Goal: Information Seeking & Learning: Learn about a topic

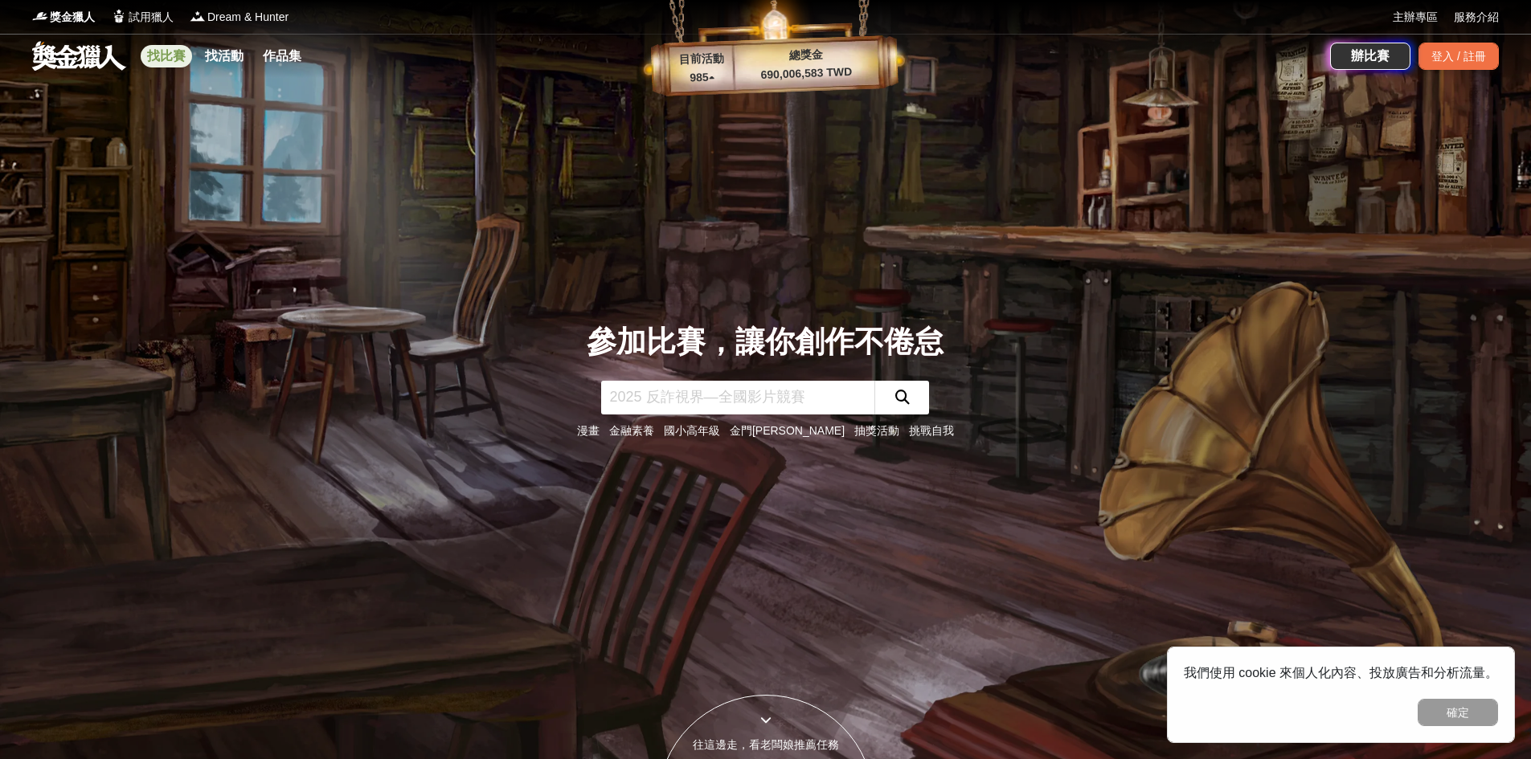
click at [172, 57] on link "找比賽" at bounding box center [166, 56] width 51 height 23
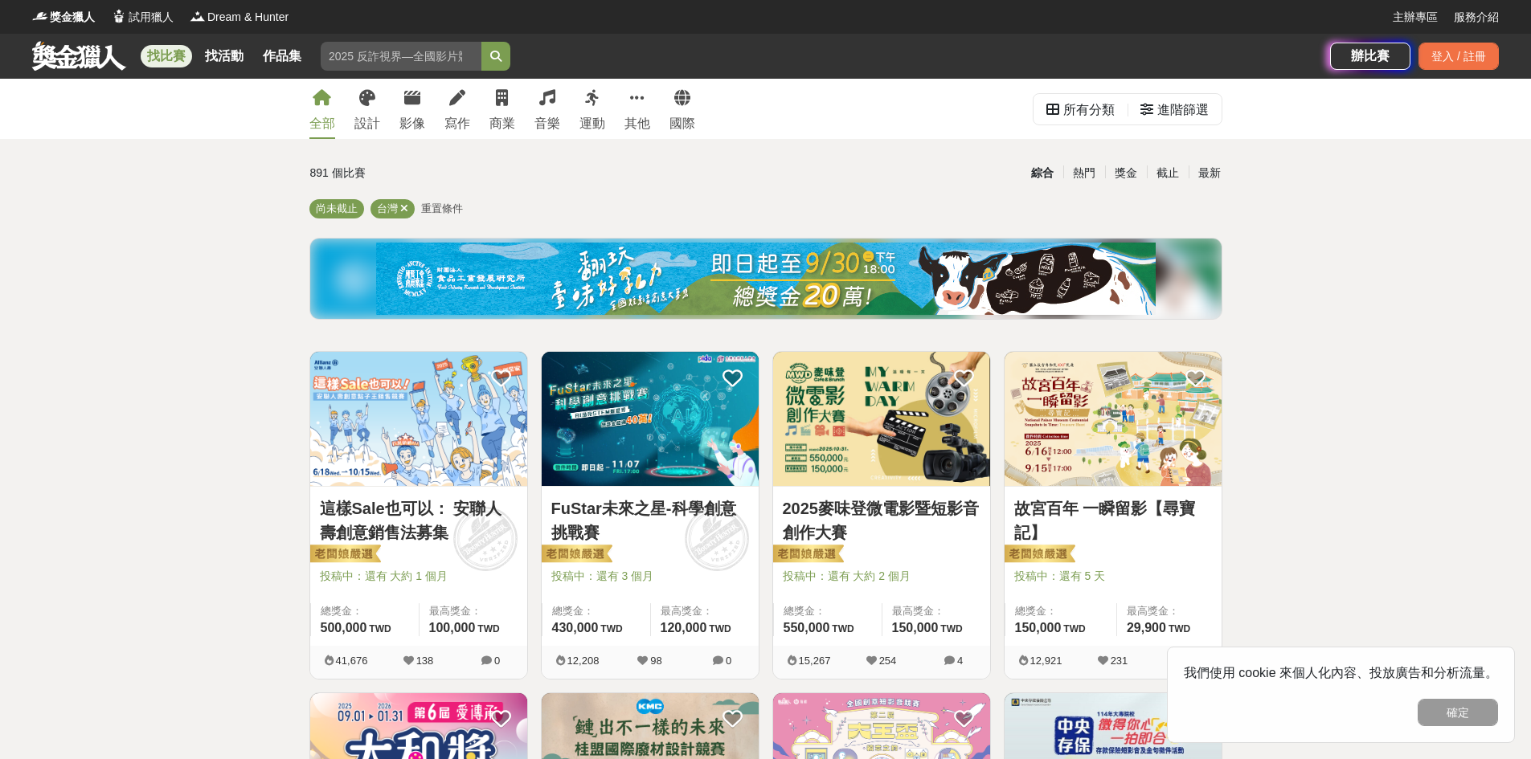
click at [869, 390] on img at bounding box center [881, 419] width 217 height 134
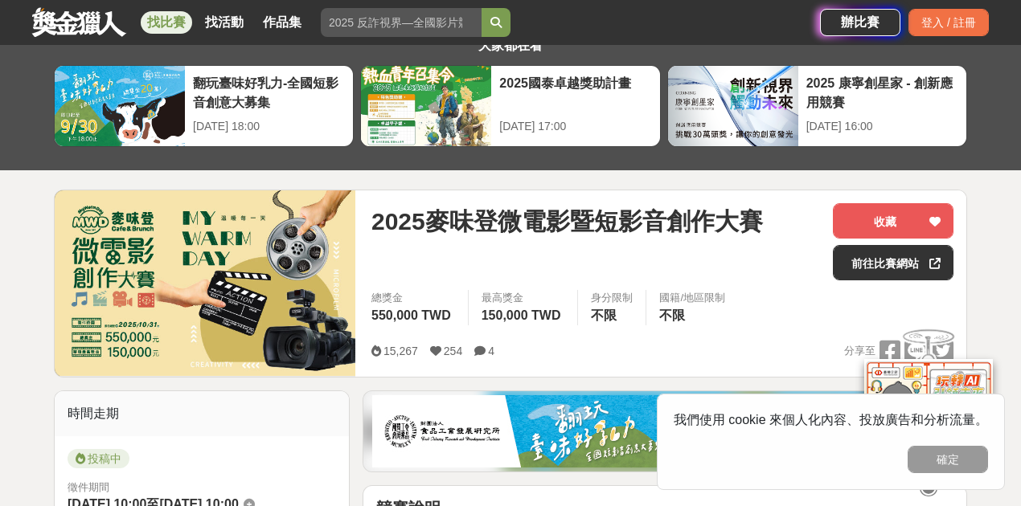
scroll to position [216, 0]
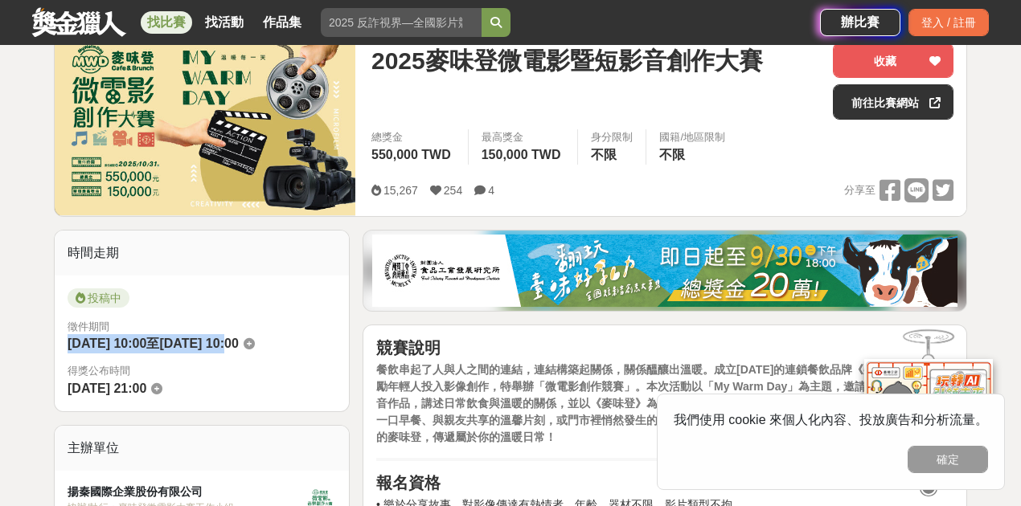
drag, startPoint x: 76, startPoint y: 342, endPoint x: 264, endPoint y: 350, distance: 187.5
click at [264, 350] on div "投稿中 徵件期間 [DATE] 10:00 至 [DATE] 10:00 得獎公布時間 [DATE] 21:00" at bounding box center [202, 344] width 294 height 136
click at [267, 365] on span "得獎公布時間" at bounding box center [202, 371] width 268 height 16
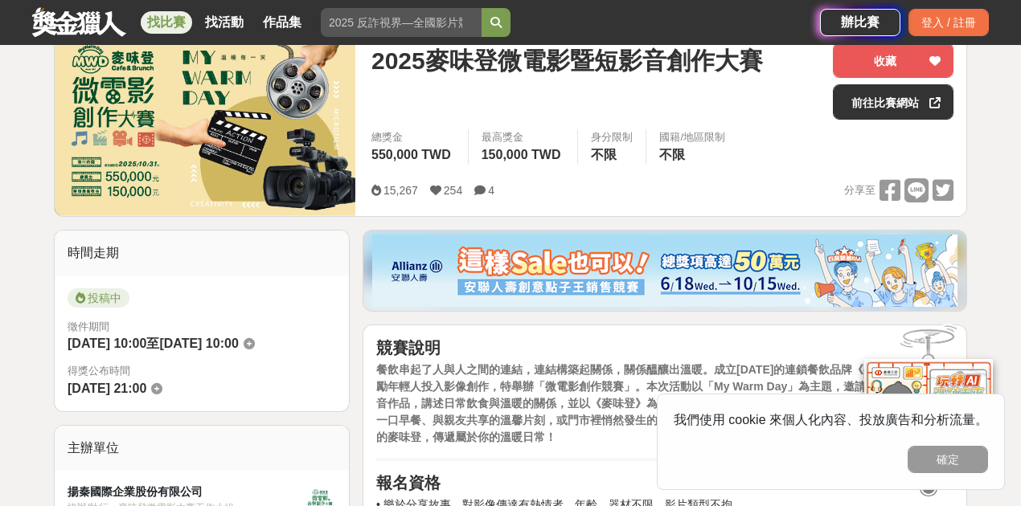
drag, startPoint x: 58, startPoint y: 342, endPoint x: 113, endPoint y: 347, distance: 54.9
click at [97, 346] on div "投稿中 徵件期間 [DATE] 10:00 至 [DATE] 10:00 得獎公布時間 [DATE] 21:00" at bounding box center [202, 344] width 294 height 136
click at [114, 347] on span "[DATE] 10:00" at bounding box center [107, 344] width 79 height 14
drag, startPoint x: 153, startPoint y: 347, endPoint x: 171, endPoint y: 349, distance: 17.8
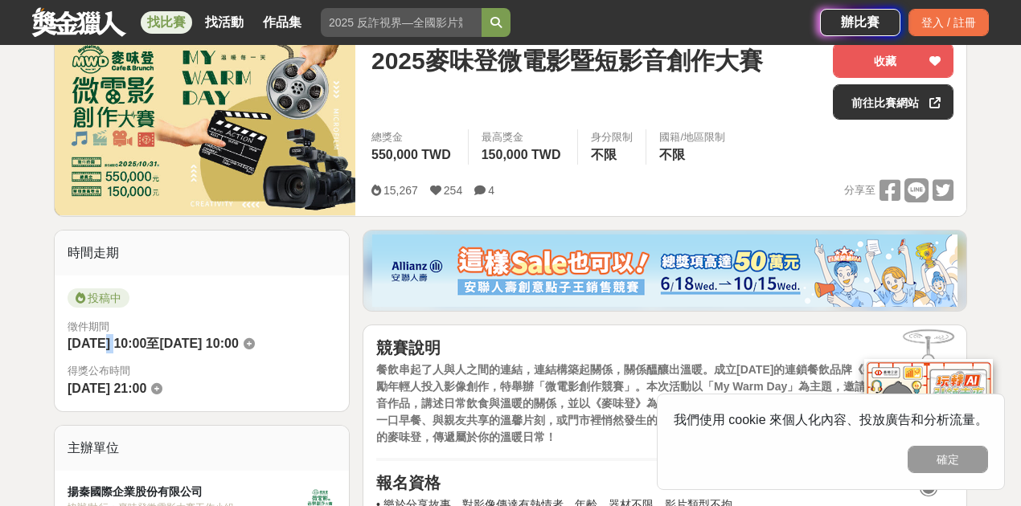
click at [146, 349] on span "[DATE] 10:00" at bounding box center [107, 344] width 79 height 14
drag, startPoint x: 201, startPoint y: 339, endPoint x: 244, endPoint y: 343, distance: 43.6
click at [233, 344] on span "[DATE] 10:00" at bounding box center [198, 344] width 79 height 14
click at [238, 340] on span "[DATE] 10:00" at bounding box center [198, 344] width 79 height 14
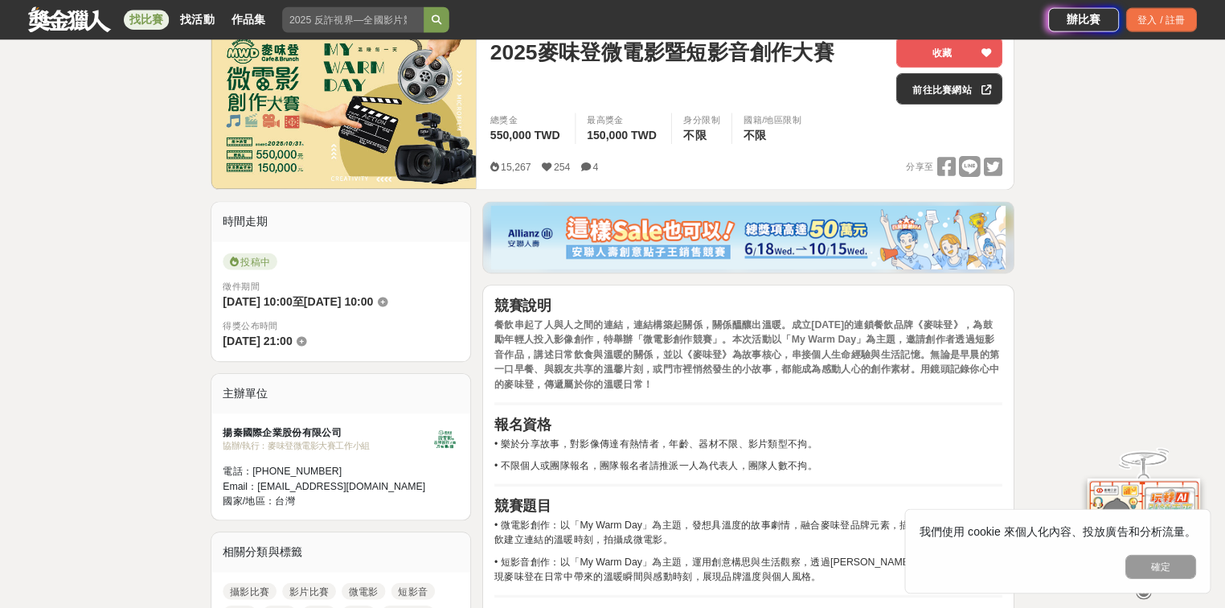
scroll to position [217, 0]
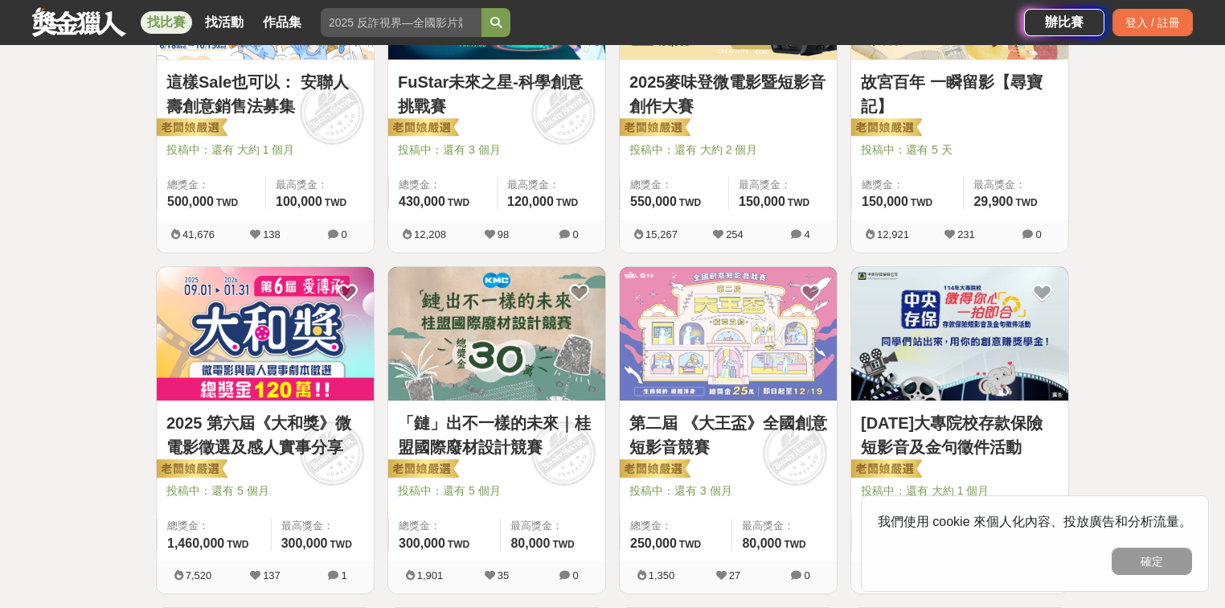
scroll to position [450, 0]
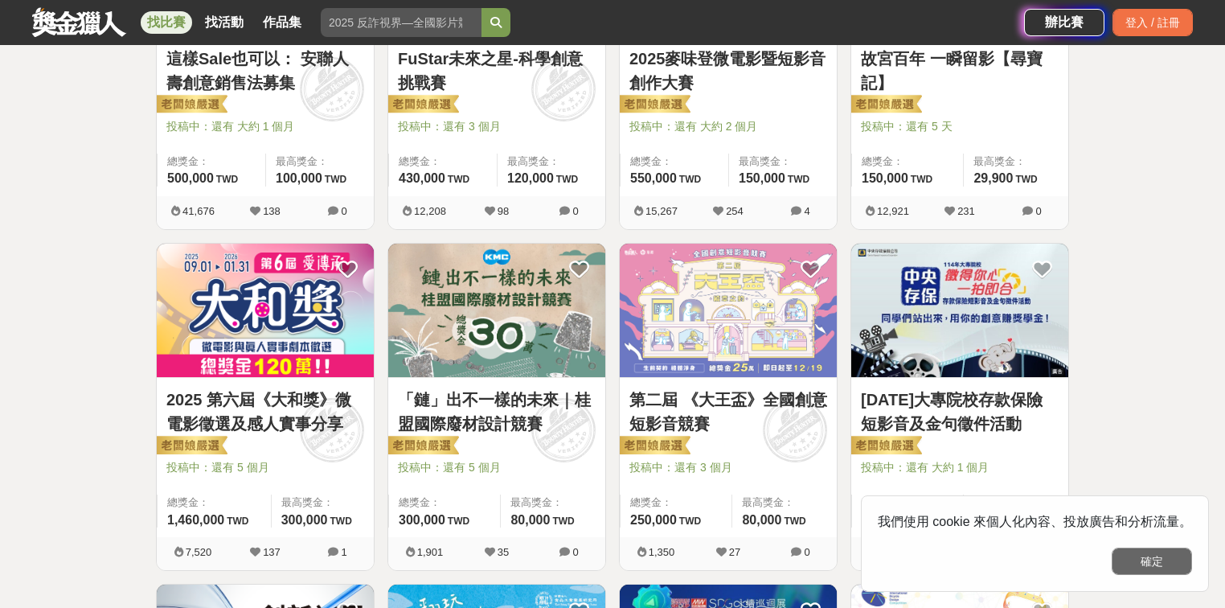
click at [1164, 556] on button "確定" at bounding box center [1151, 560] width 80 height 27
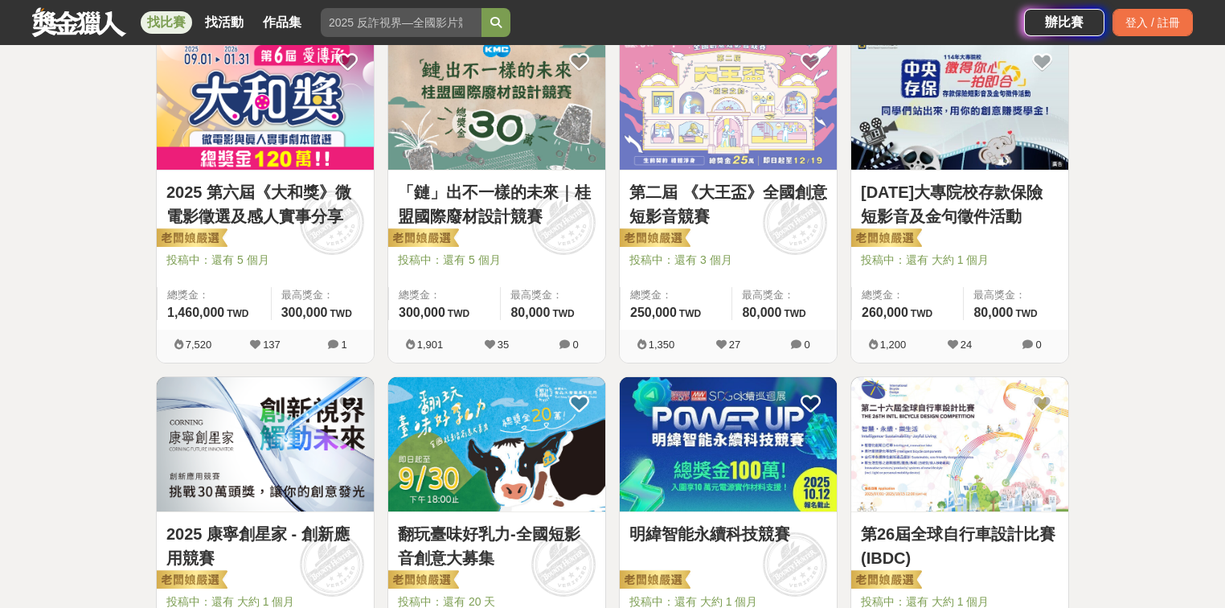
scroll to position [707, 0]
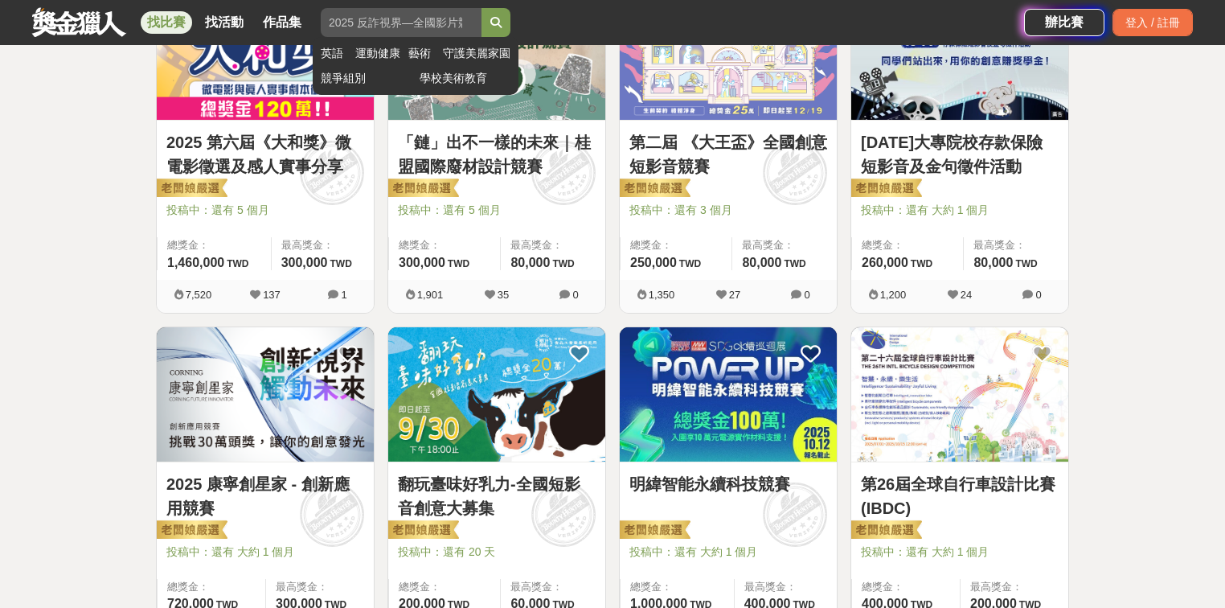
click at [418, 23] on input "search" at bounding box center [401, 22] width 161 height 29
type input "微電影"
click at [481, 8] on button "submit" at bounding box center [495, 22] width 29 height 29
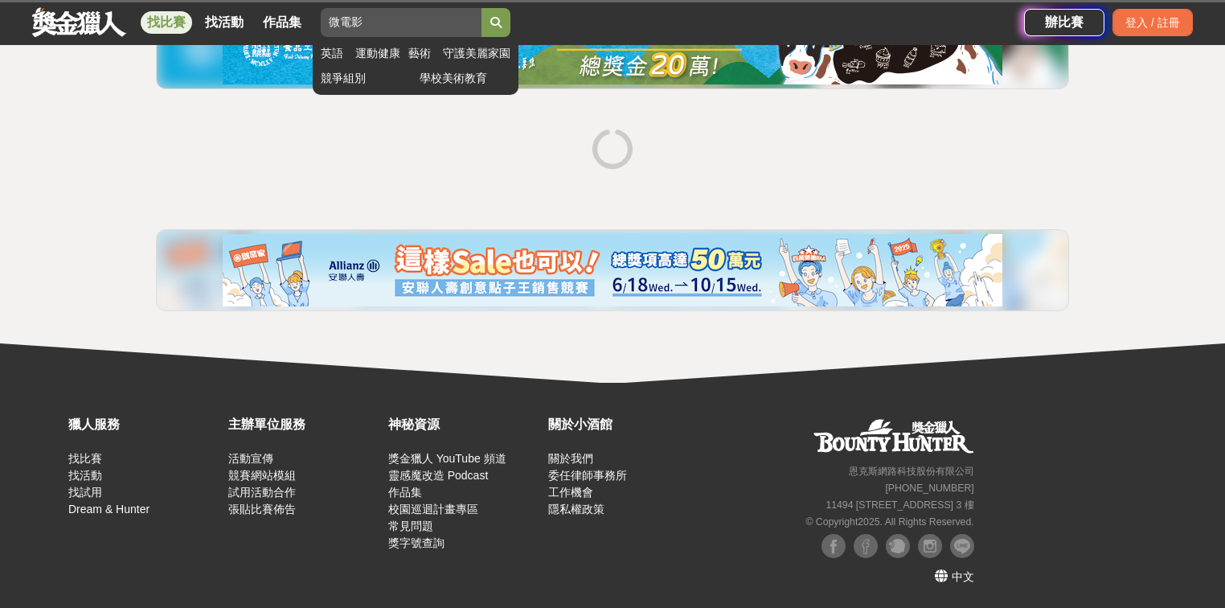
scroll to position [231, 0]
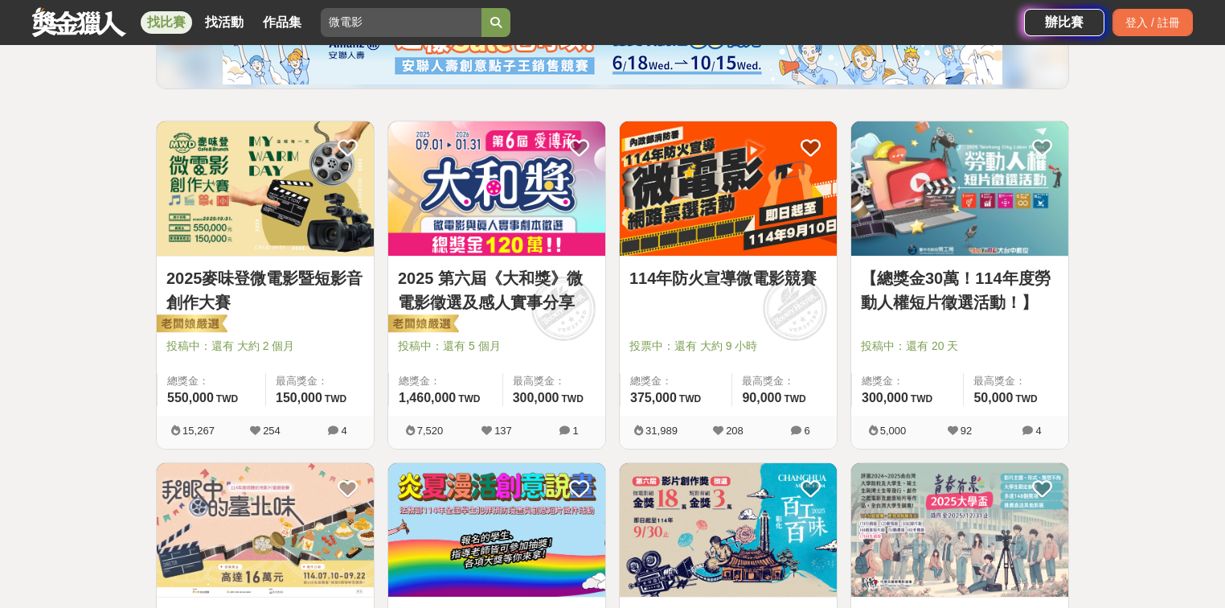
click at [693, 235] on img at bounding box center [728, 188] width 217 height 134
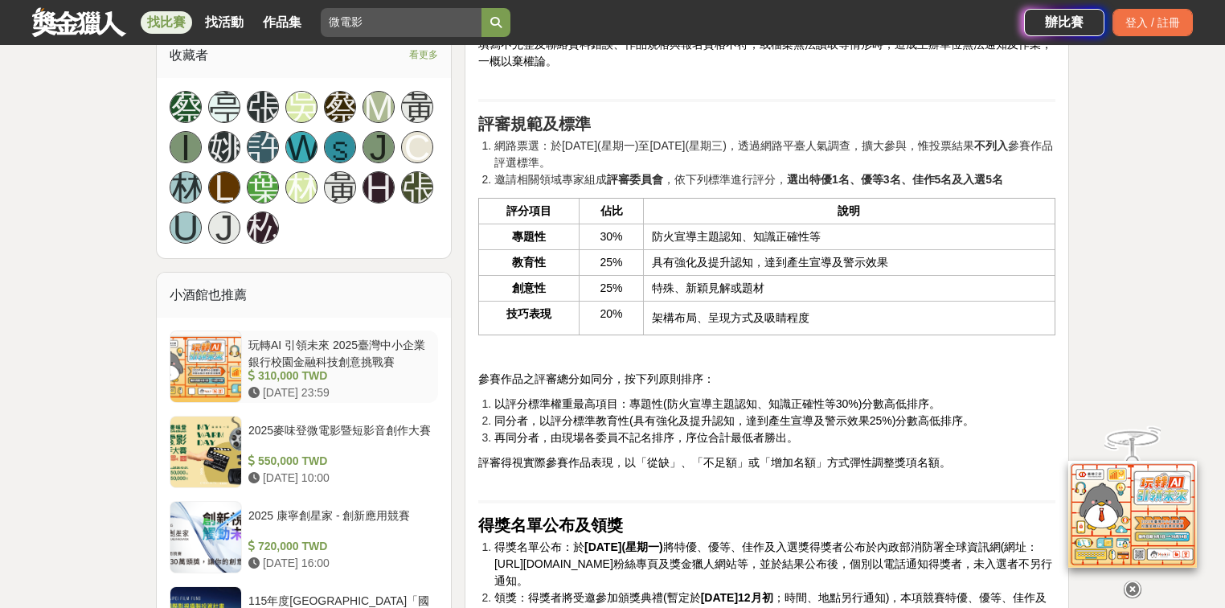
scroll to position [2122, 0]
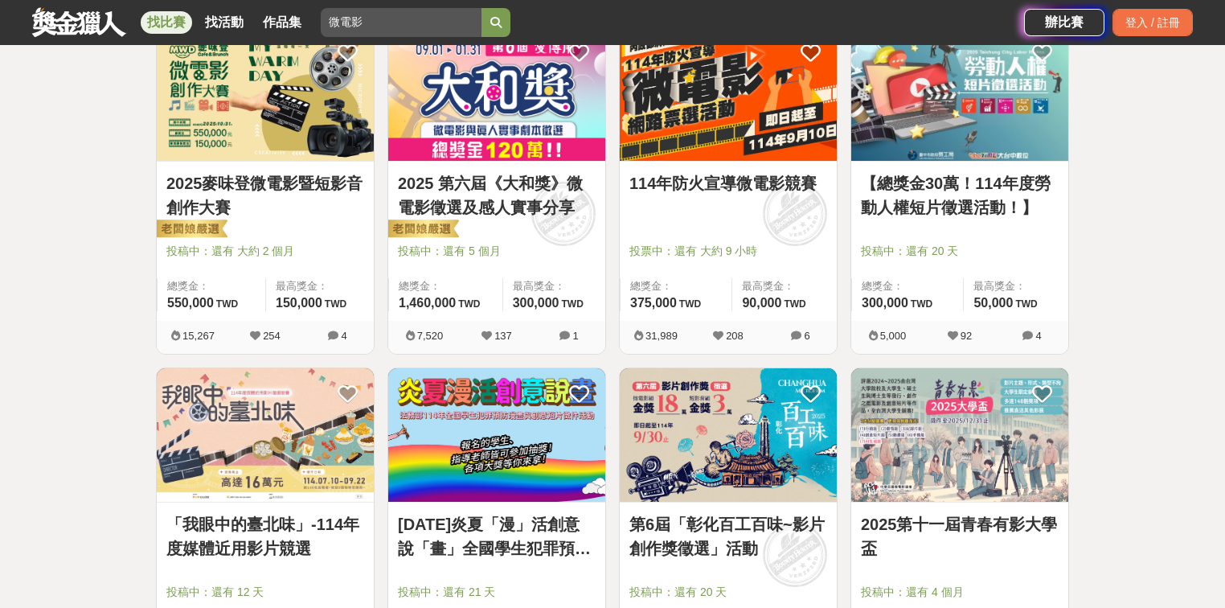
scroll to position [295, 0]
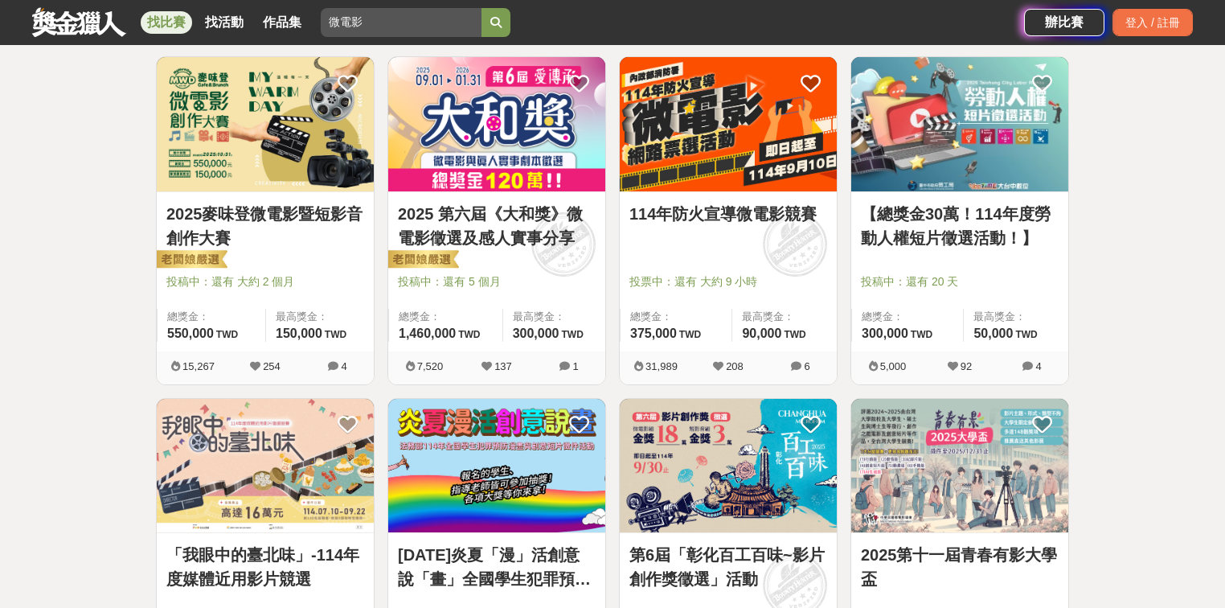
click at [535, 212] on link "2025 第六屆《大和獎》微電影徵選及感人實事分享" at bounding box center [497, 226] width 198 height 48
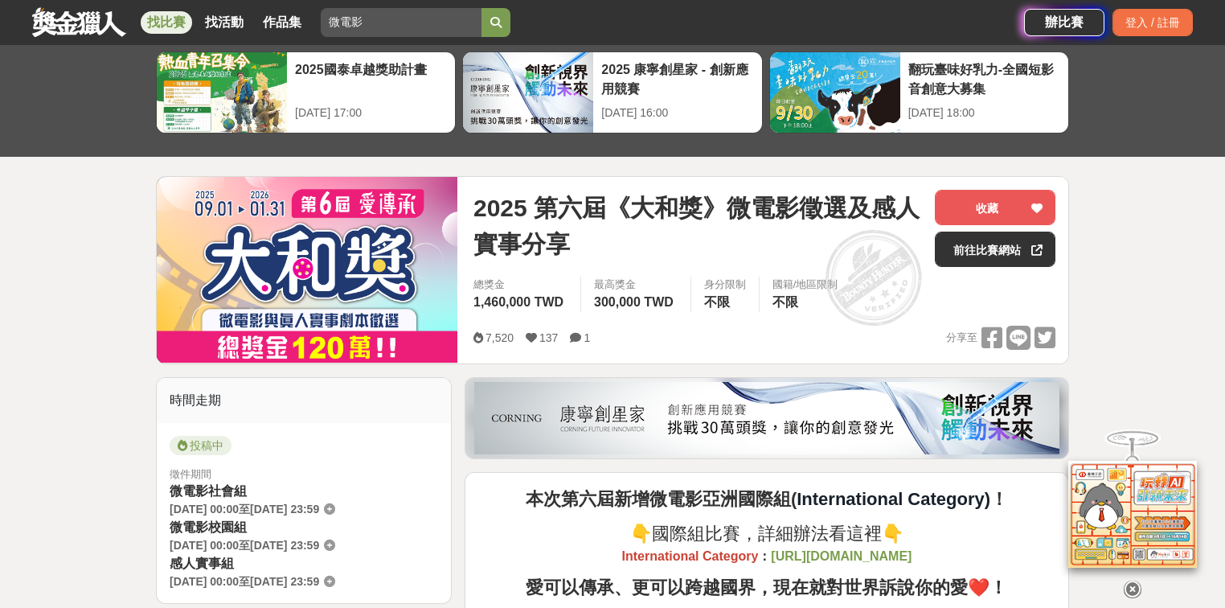
scroll to position [64, 0]
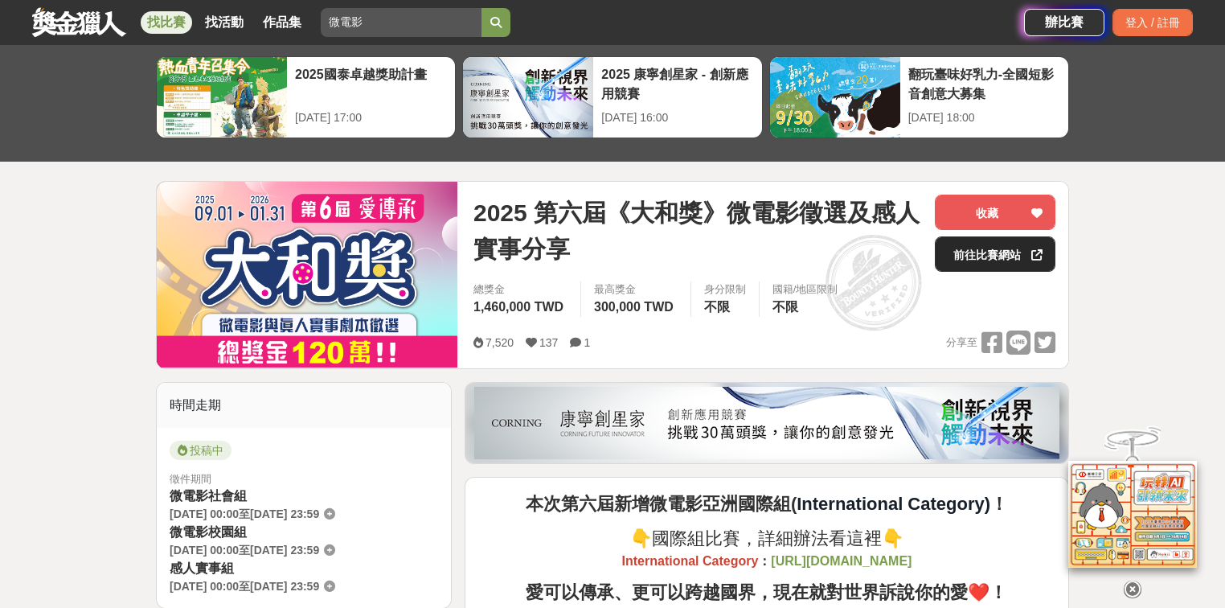
click at [955, 260] on link "前往比賽網站" at bounding box center [995, 253] width 121 height 35
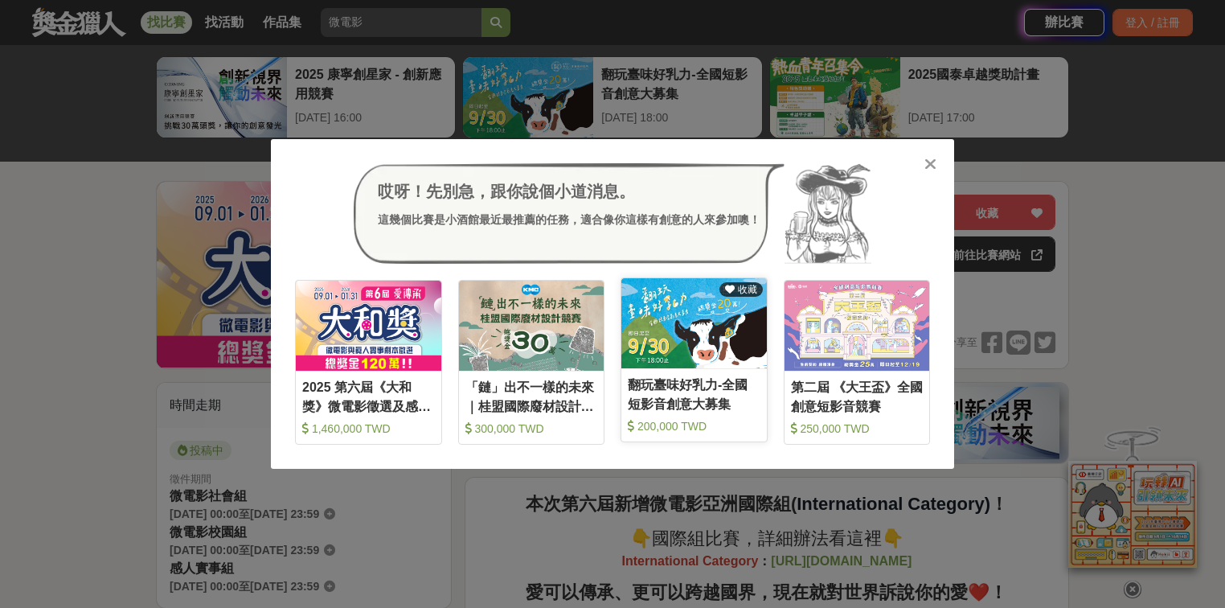
click at [667, 316] on img at bounding box center [693, 322] width 145 height 89
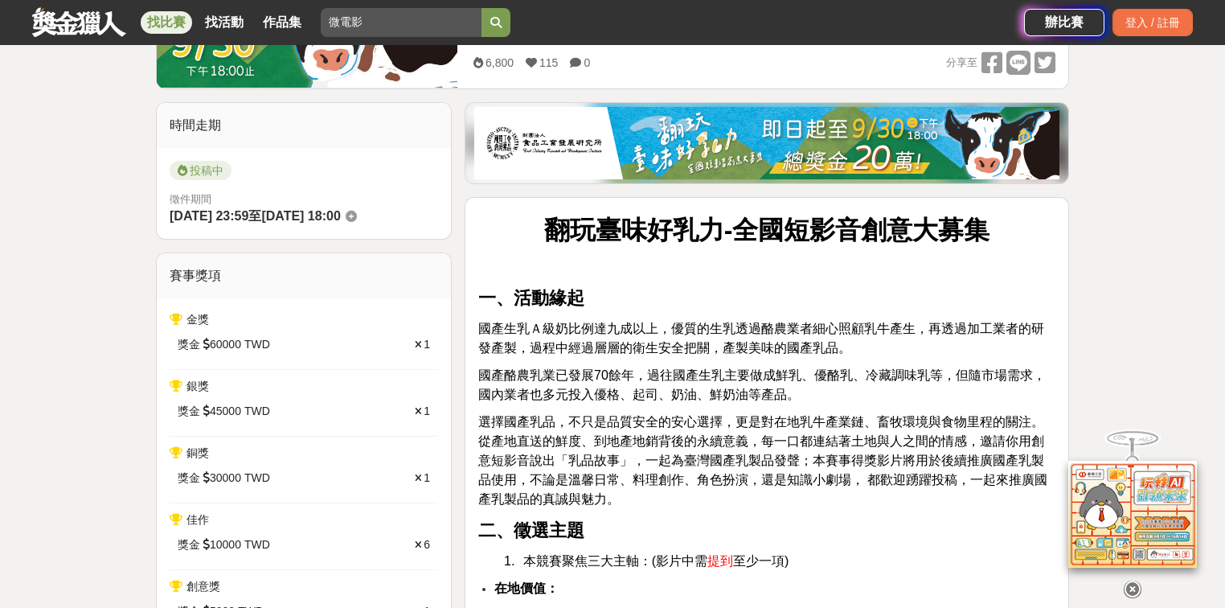
scroll to position [579, 0]
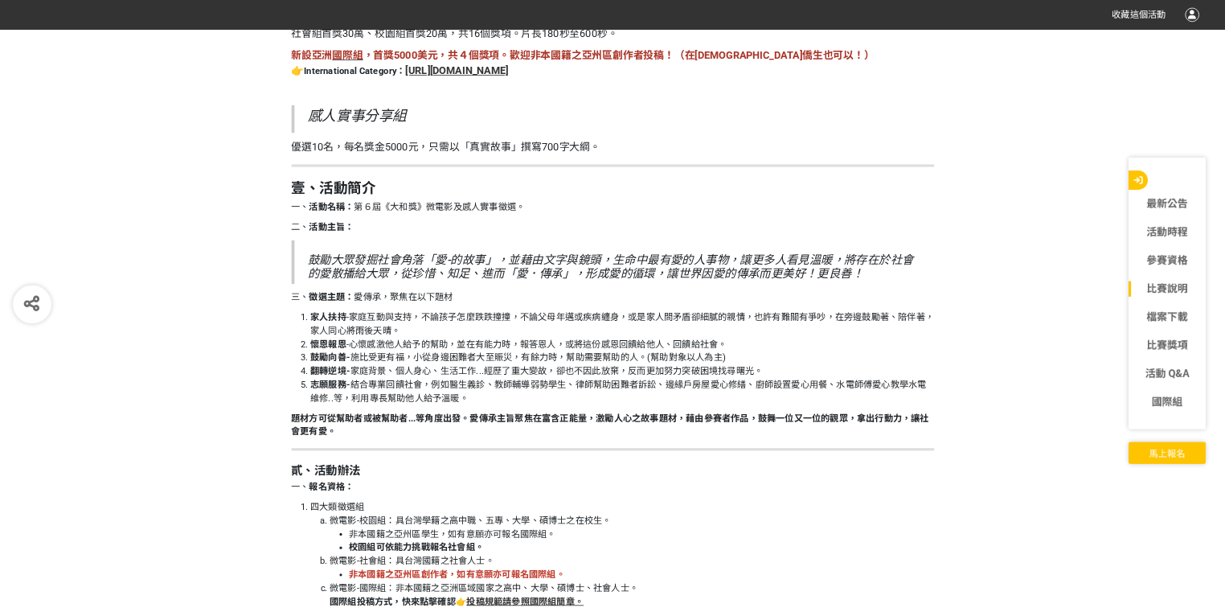
scroll to position [1929, 0]
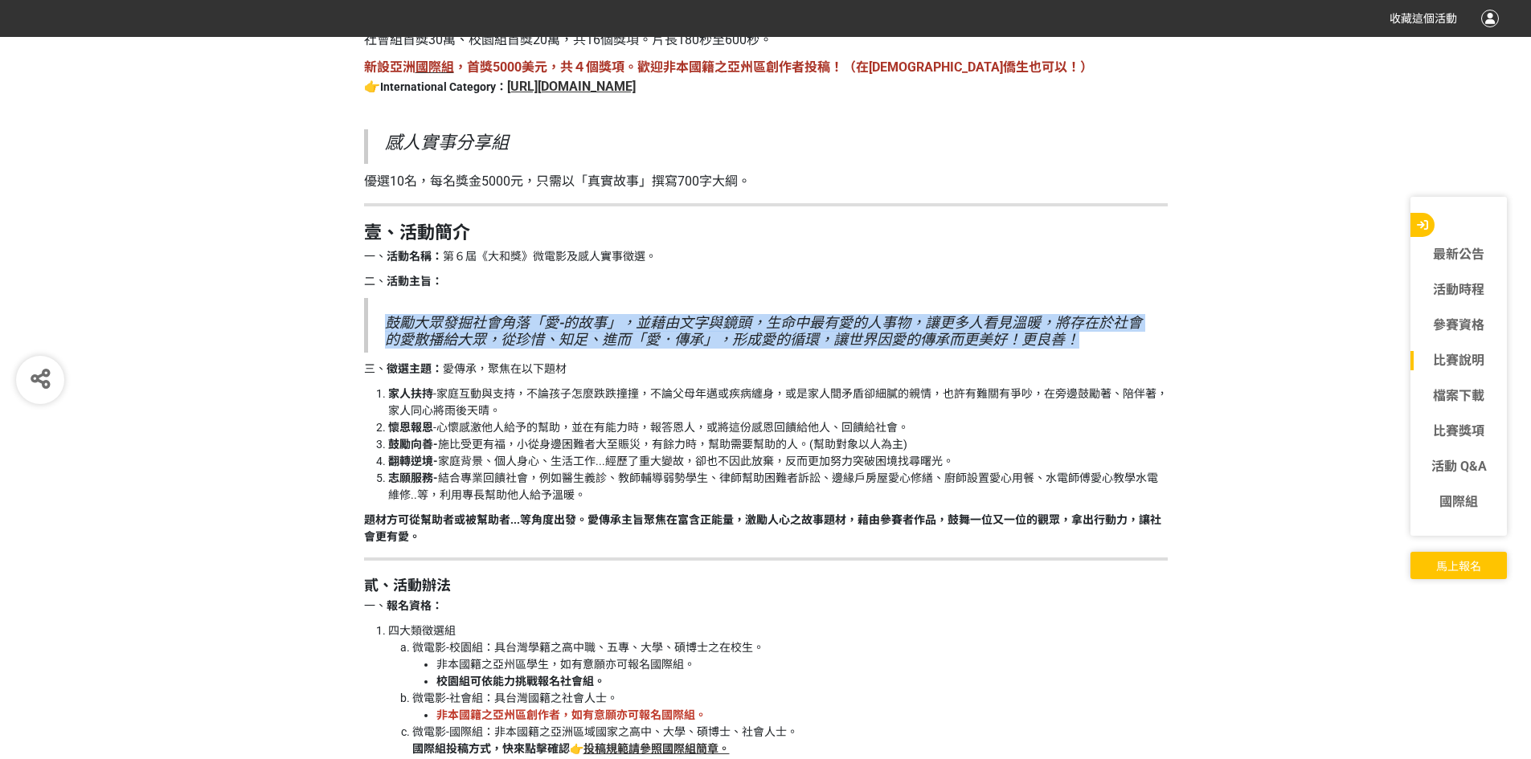
drag, startPoint x: 381, startPoint y: 317, endPoint x: 1088, endPoint y: 348, distance: 707.9
click at [1088, 348] on blockquote "鼓勵大眾發掘社會角落「愛-的故事」，並藉由文字與鏡頭，生命中最有愛的人事物，讓更多人看見溫暖，將存在於社會的愛散播給大眾，從珍惜、知足、進而「愛．傳承」，形成…" at bounding box center [766, 325] width 804 height 55
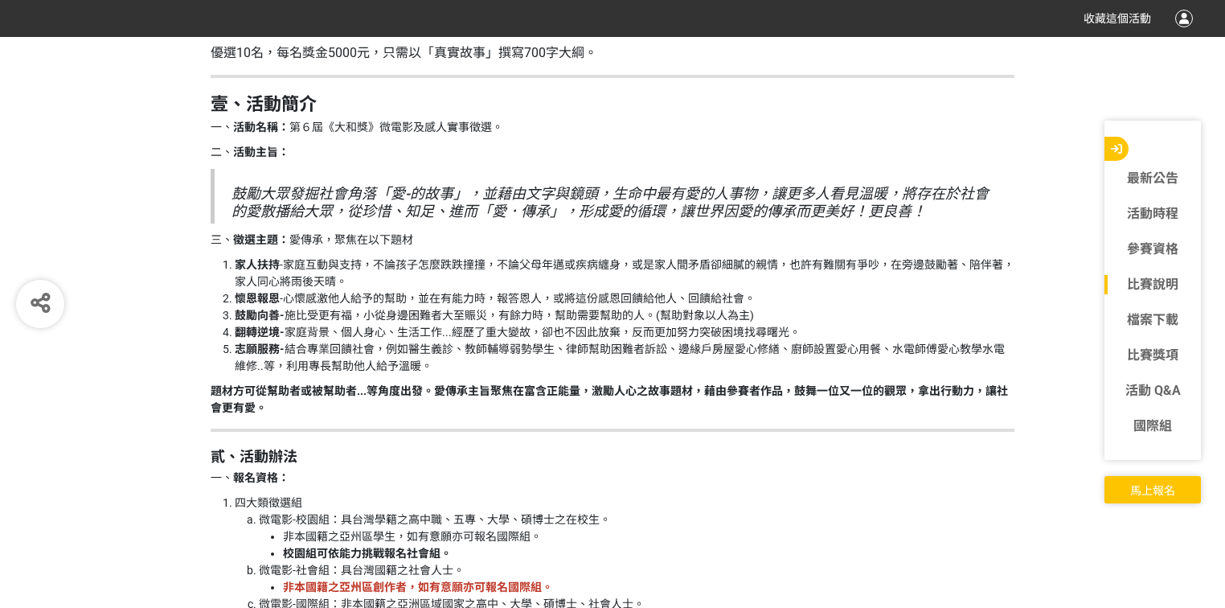
scroll to position [1993, 0]
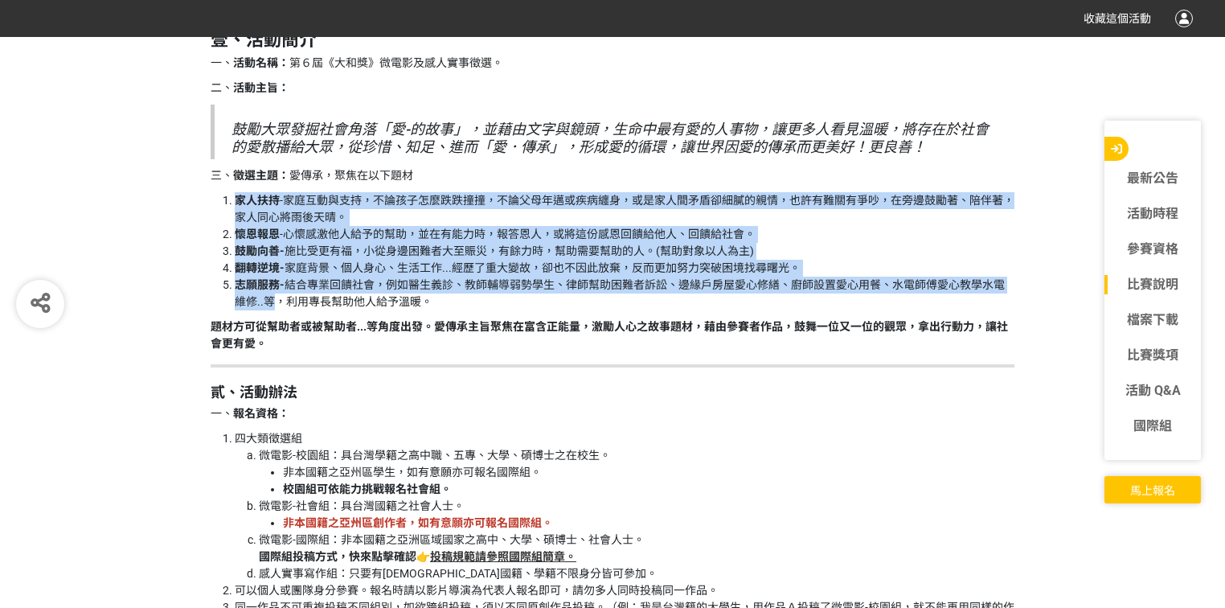
drag, startPoint x: 226, startPoint y: 203, endPoint x: 277, endPoint y: 296, distance: 106.5
click at [277, 296] on ol "家人扶持 -家庭互動與支持，不論孩子怎麼跌跌撞撞，不論父母年邁或疾病纏身，或是家人間矛盾卻細膩的親情，也許有難關有爭吵，在旁邊鼓勵著、陪伴著，家人同心將雨後天…" at bounding box center [613, 251] width 804 height 118
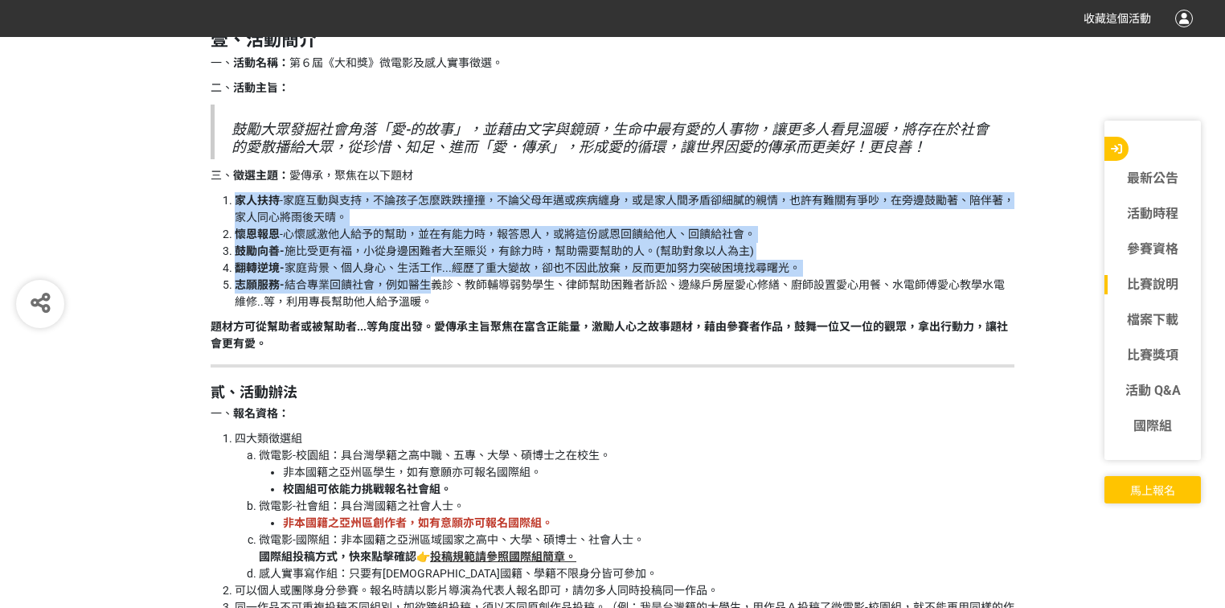
drag, startPoint x: 231, startPoint y: 199, endPoint x: 436, endPoint y: 293, distance: 225.5
click at [436, 280] on ol "家人扶持 -家庭互動與支持，不論孩子怎麼跌跌撞撞，不論父母年邁或疾病纏身，或是家人間矛盾卻細膩的親情，也許有難關有爭吵，在旁邊鼓勵著、陪伴著，家人同心將雨後天…" at bounding box center [613, 251] width 804 height 118
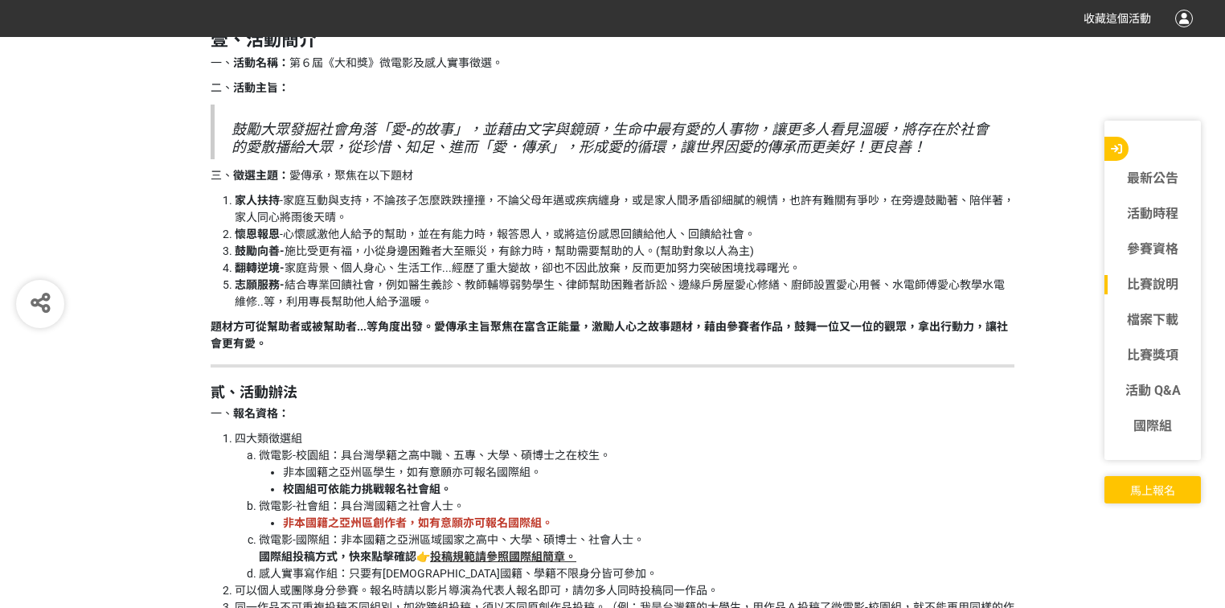
click at [440, 298] on li "志願服務- 結合專業回饋社會，例如醫生義診、教師輔導弱勢學生、律師幫助困難者訴訟、邊緣戶房屋愛心修繕、廚師設置愛心用餐、水電師傅愛心教學水電維修..等，利用專…" at bounding box center [625, 293] width 780 height 34
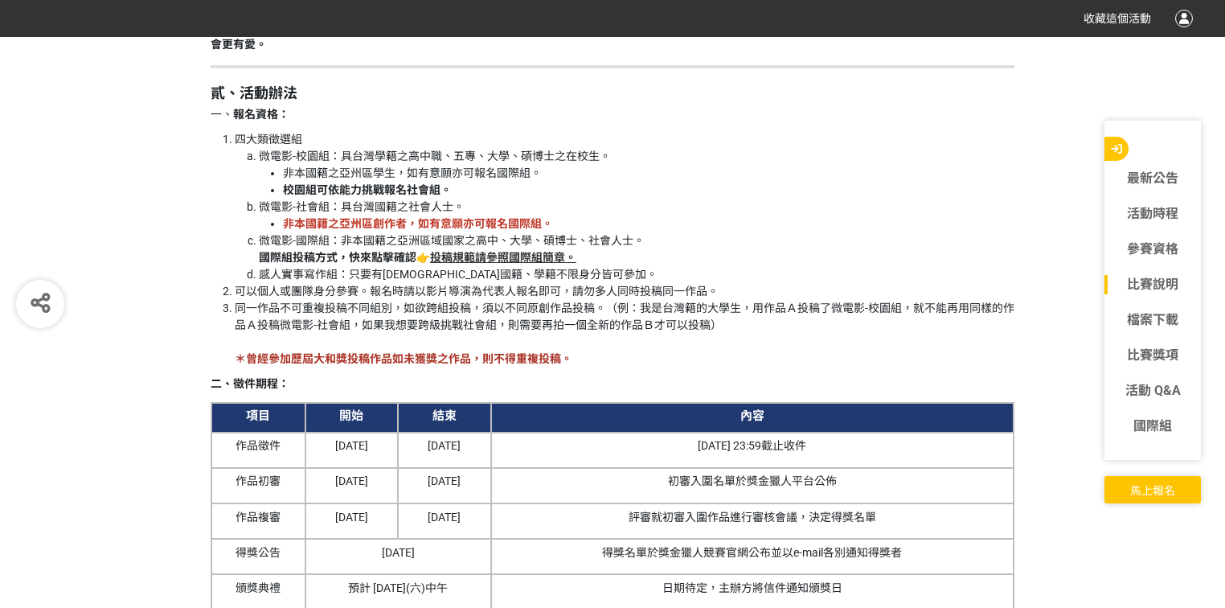
scroll to position [2315, 0]
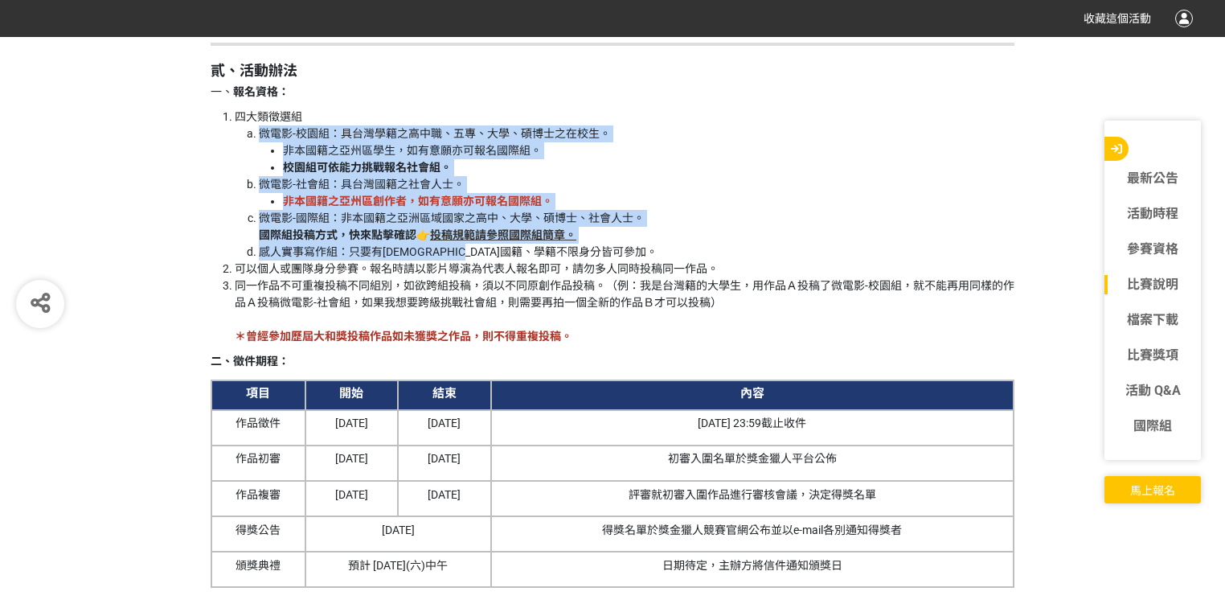
drag, startPoint x: 238, startPoint y: 133, endPoint x: 522, endPoint y: 243, distance: 304.3
click at [522, 243] on ol "微電影-校園組：具台灣學籍之高中職、五專、大學、碩博士之在校生。 非本國籍之亞州區學生，如有意願亦可報名國際組。 校園組可依能力挑戰報名社會組。 微電影-社會…" at bounding box center [625, 192] width 780 height 135
click at [630, 285] on li "同一作品不可重複投稿不同組別，如欲跨組投稿，須以不同原創作品投稿。（例：我是台灣籍的大學生，用作品Ａ投稿了微電影-校園組，就不能再用同樣的作品Ａ投稿微電影-社…" at bounding box center [625, 311] width 780 height 68
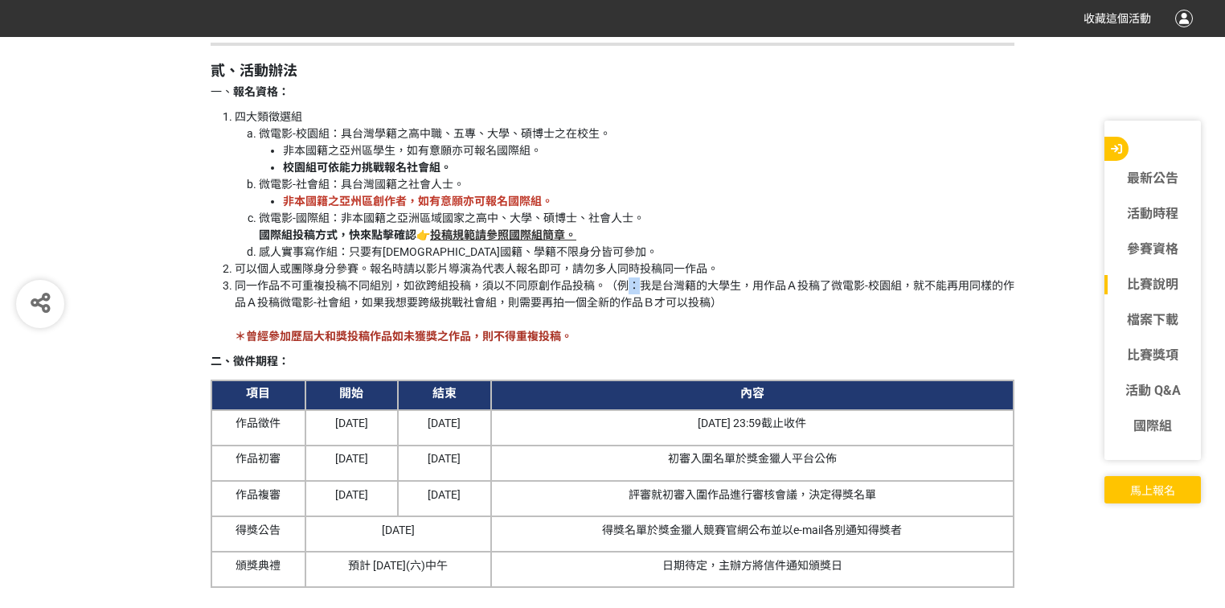
click at [630, 285] on li "同一作品不可重複投稿不同組別，如欲跨組投稿，須以不同原創作品投稿。（例：我是台灣籍的大學生，用作品Ａ投稿了微電影-校園組，就不能再用同樣的作品Ａ投稿微電影-社…" at bounding box center [625, 311] width 780 height 68
click at [681, 312] on li "同一作品不可重複投稿不同組別，如欲跨組投稿，須以不同原創作品投稿。（例：我是台灣籍的大學生，用作品Ａ投稿了微電影-校園組，就不能再用同樣的作品Ａ投稿微電影-社…" at bounding box center [625, 311] width 780 height 68
click at [749, 297] on li "同一作品不可重複投稿不同組別，如欲跨組投稿，須以不同原創作品投稿。（例：我是台灣籍的大學生，用作品Ａ投稿了微電影-校園組，就不能再用同樣的作品Ａ投稿微電影-社…" at bounding box center [625, 311] width 780 height 68
click at [263, 257] on li "感人實事寫作組：只要有[DEMOGRAPHIC_DATA]國籍、學籍不限身分皆可參加。" at bounding box center [636, 252] width 755 height 17
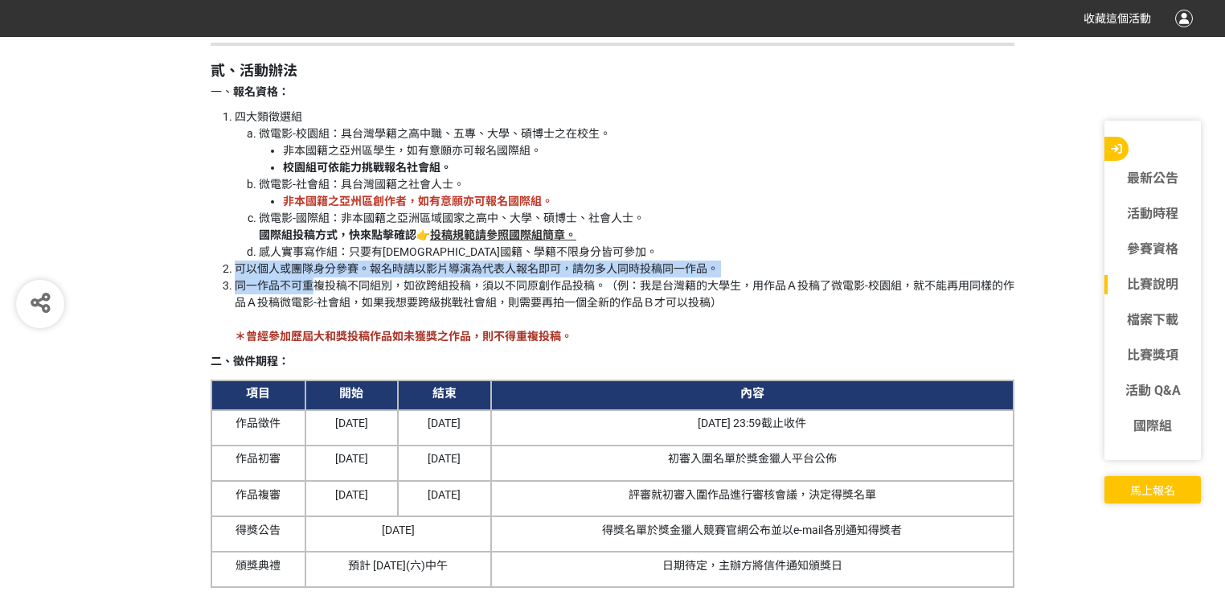
drag, startPoint x: 174, startPoint y: 274, endPoint x: 316, endPoint y: 289, distance: 143.1
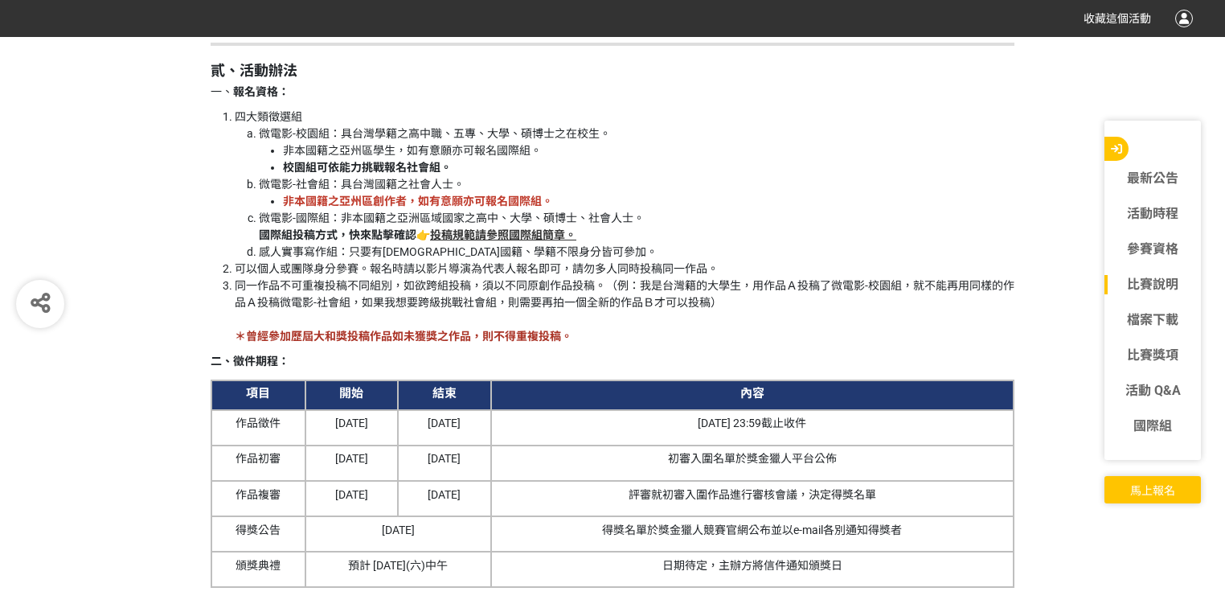
click at [344, 282] on li "同一作品不可重複投稿不同組別，如欲跨組投稿，須以不同原創作品投稿。（例：我是台灣籍的大學生，用作品Ａ投稿了微電影-校園組，就不能再用同樣的作品Ａ投稿微電影-社…" at bounding box center [625, 311] width 780 height 68
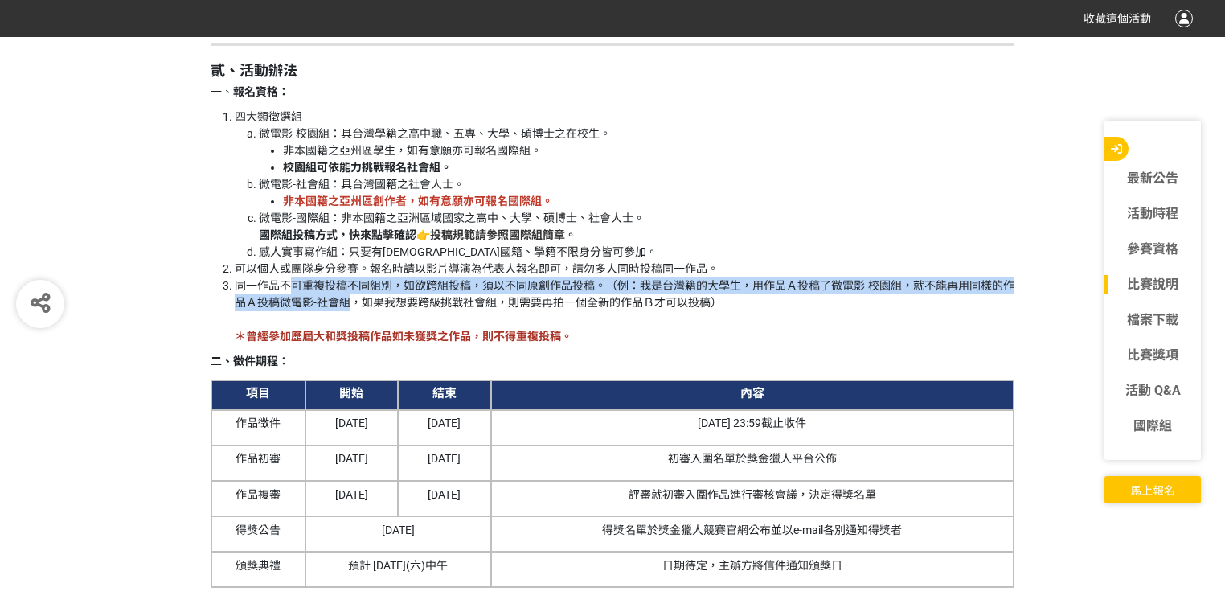
drag, startPoint x: 296, startPoint y: 286, endPoint x: 352, endPoint y: 294, distance: 56.8
click at [352, 294] on li "同一作品不可重複投稿不同組別，如欲跨組投稿，須以不同原創作品投稿。（例：我是台灣籍的大學生，用作品Ａ投稿了微電影-校園組，就不能再用同樣的作品Ａ投稿微電影-社…" at bounding box center [625, 311] width 780 height 68
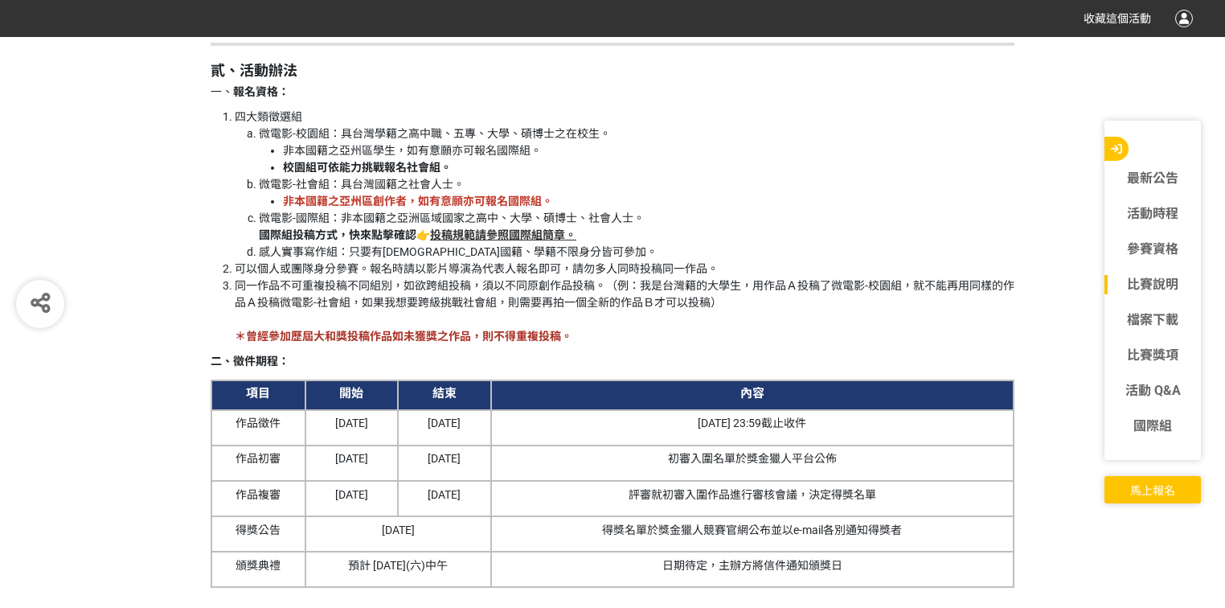
click at [375, 306] on li "同一作品不可重複投稿不同組別，如欲跨組投稿，須以不同原創作品投稿。（例：我是台灣籍的大學生，用作品Ａ投稿了微電影-校園組，就不能再用同樣的作品Ａ投稿微電影-社…" at bounding box center [625, 311] width 780 height 68
drag, startPoint x: 362, startPoint y: 300, endPoint x: 366, endPoint y: 313, distance: 14.2
click at [366, 313] on li "同一作品不可重複投稿不同組別，如欲跨組投稿，須以不同原創作品投稿。（例：我是台灣籍的大學生，用作品Ａ投稿了微電影-校園組，就不能再用同樣的作品Ａ投稿微電影-社…" at bounding box center [625, 311] width 780 height 68
click at [389, 277] on li "同一作品不可重複投稿不同組別，如欲跨組投稿，須以不同原創作品投稿。（例：我是台灣籍的大學生，用作品Ａ投稿了微電影-校園組，就不能再用同樣的作品Ａ投稿微電影-社…" at bounding box center [625, 311] width 780 height 68
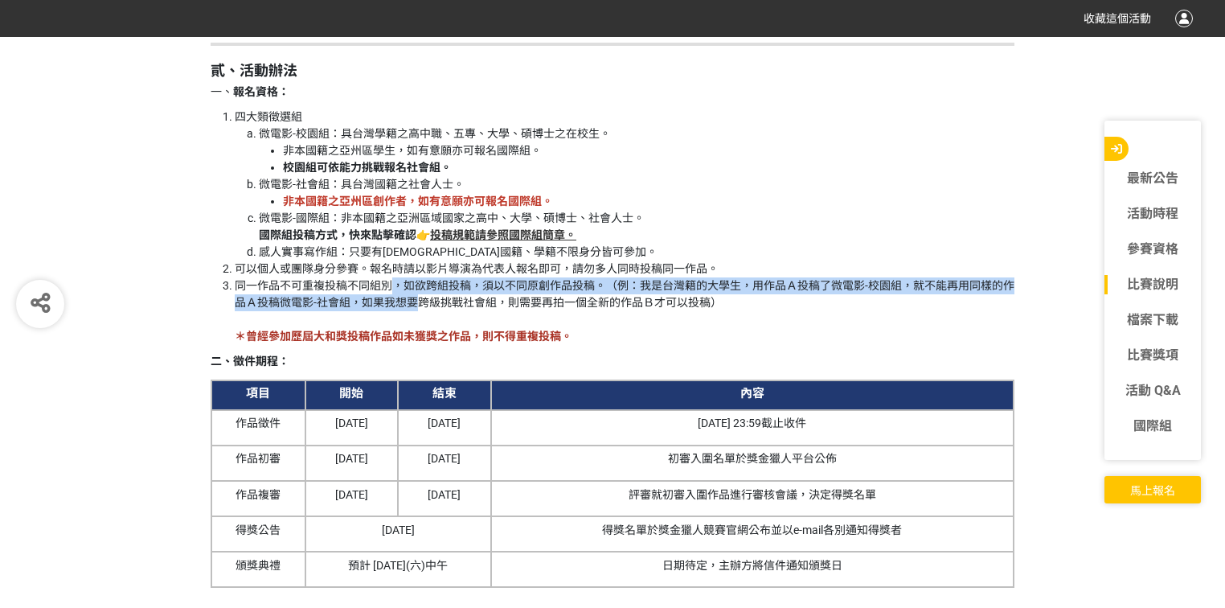
drag, startPoint x: 389, startPoint y: 277, endPoint x: 397, endPoint y: 294, distance: 18.7
click at [397, 294] on li "同一作品不可重複投稿不同組別，如欲跨組投稿，須以不同原創作品投稿。（例：我是台灣籍的大學生，用作品Ａ投稿了微電影-校園組，就不能再用同樣的作品Ａ投稿微電影-社…" at bounding box center [625, 311] width 780 height 68
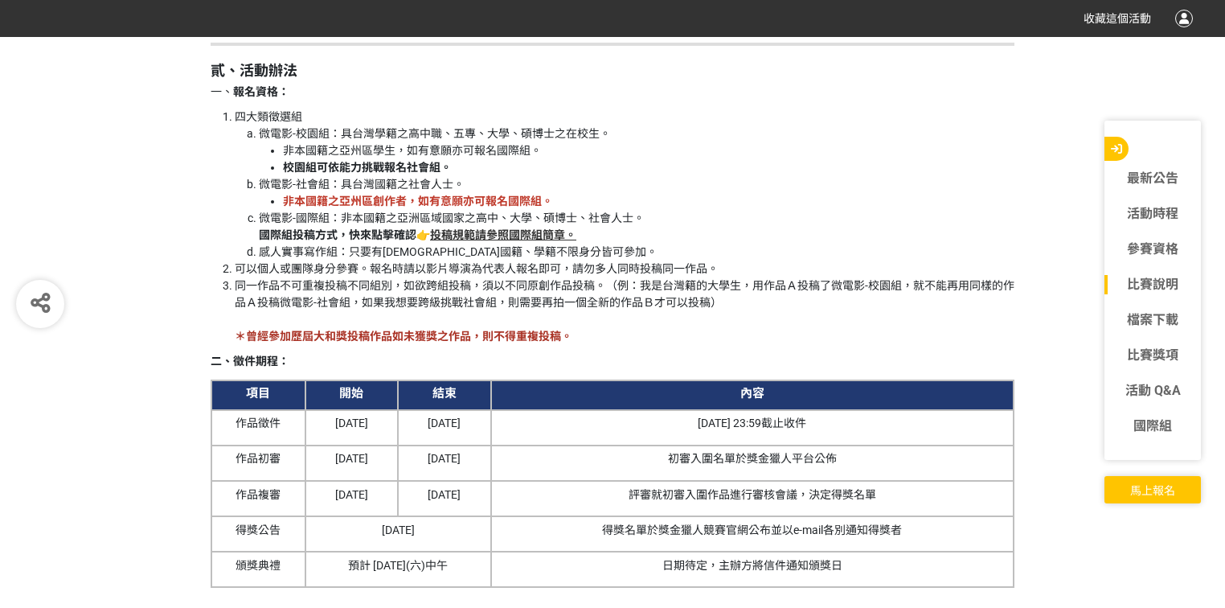
click at [483, 303] on li "同一作品不可重複投稿不同組別，如欲跨組投稿，須以不同原創作品投稿。（例：我是台灣籍的大學生，用作品Ａ投稿了微電影-校園組，就不能再用同樣的作品Ａ投稿微電影-社…" at bounding box center [625, 311] width 780 height 68
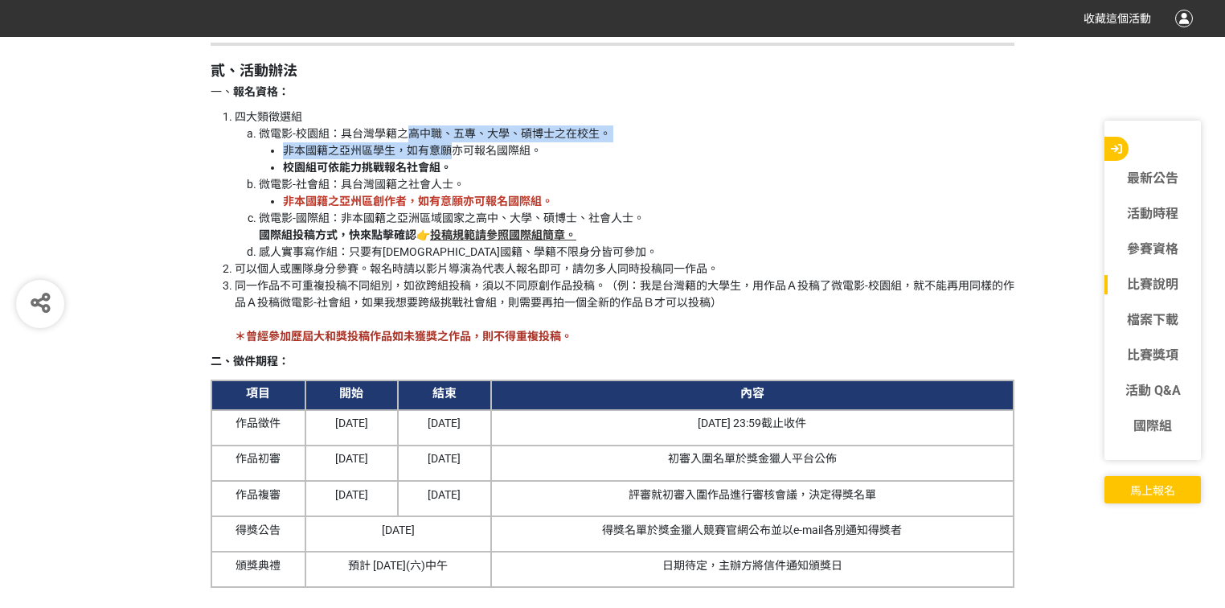
drag, startPoint x: 407, startPoint y: 129, endPoint x: 449, endPoint y: 146, distance: 46.1
click at [449, 146] on li "微電影-校園組：具台灣學籍之高中職、五專、大學、碩博士之在校生。 非本國籍之亞州區學生，如有意願亦可報名國際組。 校園組可依能力挑戰報名社會組。" at bounding box center [636, 150] width 755 height 51
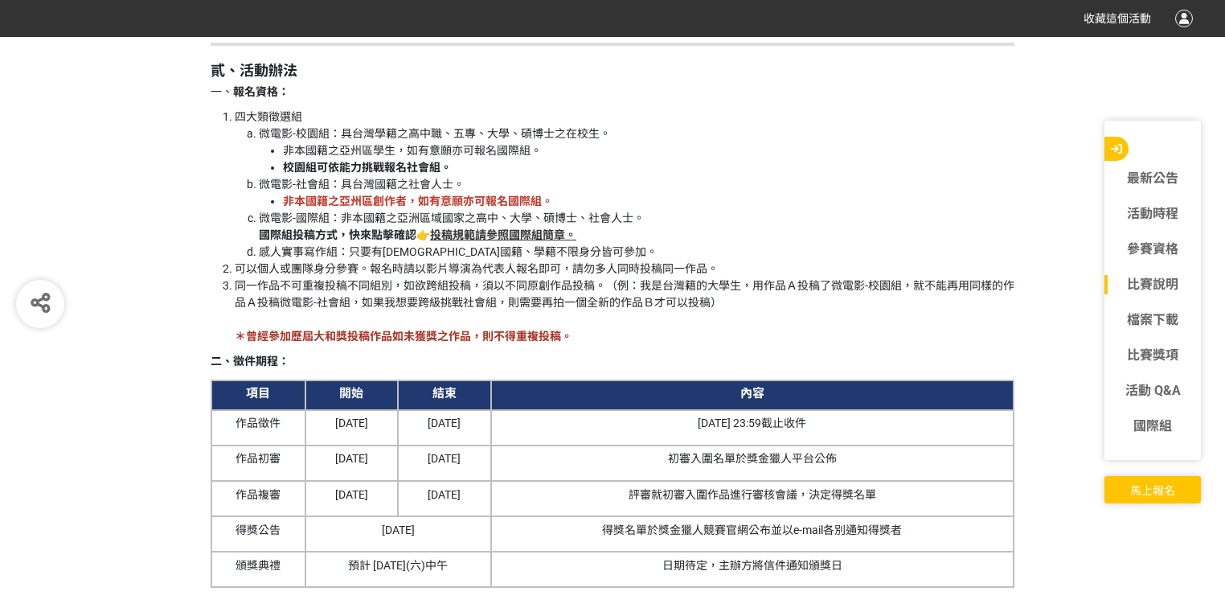
click at [450, 176] on li "微電影-社會組：具台灣國籍之社會人士。 非本國籍之亞州區創作者，如有意願亦可報名國際組。" at bounding box center [636, 193] width 755 height 34
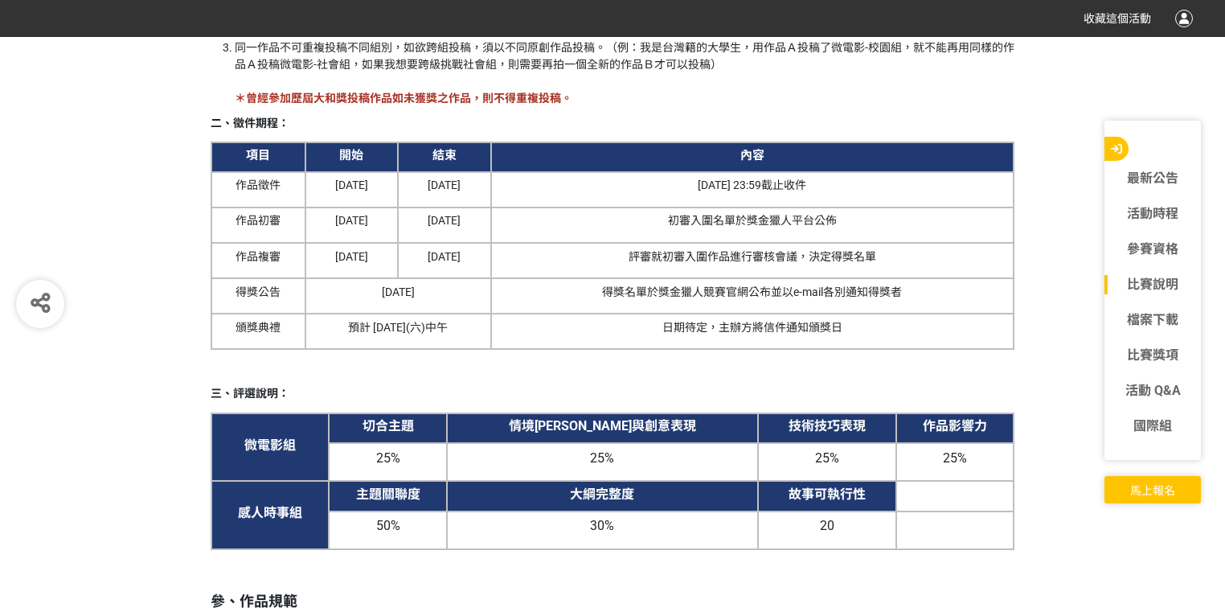
scroll to position [2572, 0]
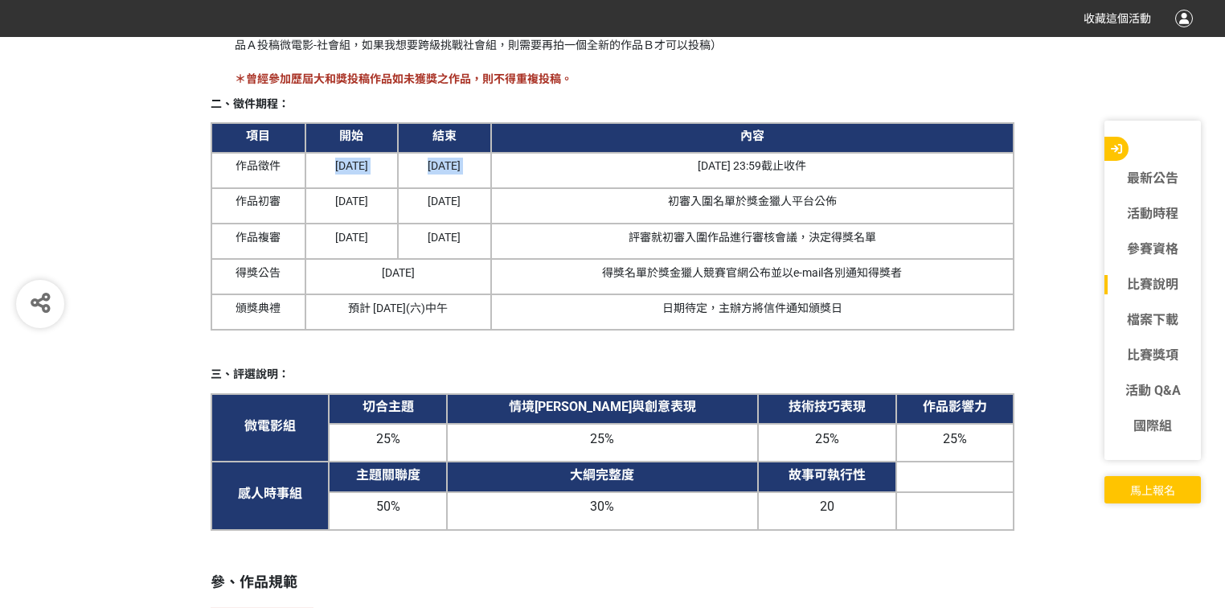
drag, startPoint x: 307, startPoint y: 165, endPoint x: 599, endPoint y: 184, distance: 292.4
click at [599, 184] on tr "作品徵件 2025/9/1 2026/1/31 1/31 23:59截止收件" at bounding box center [612, 170] width 802 height 35
click at [394, 223] on td "[DATE]" at bounding box center [351, 205] width 93 height 35
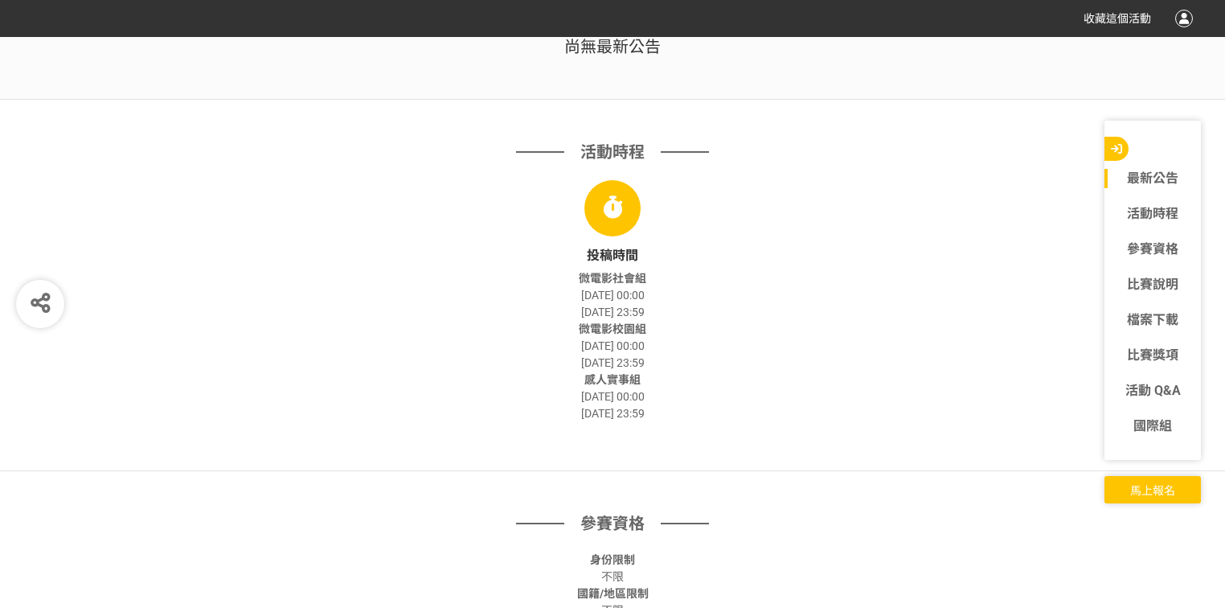
scroll to position [0, 0]
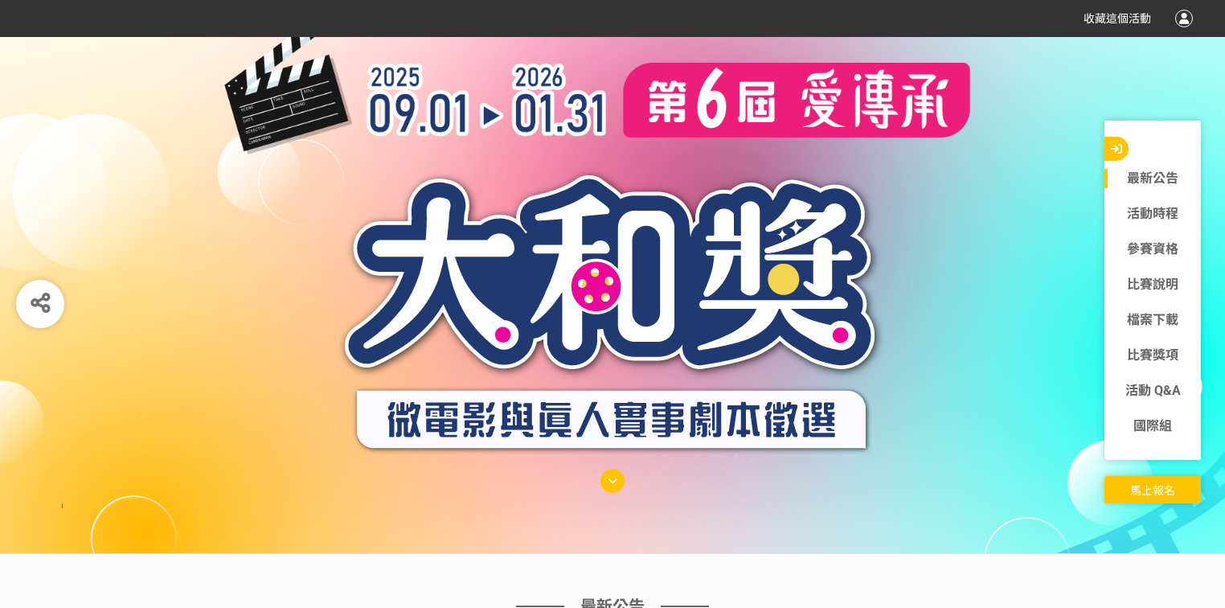
click at [1130, 16] on span "收藏這個活動" at bounding box center [1117, 18] width 68 height 13
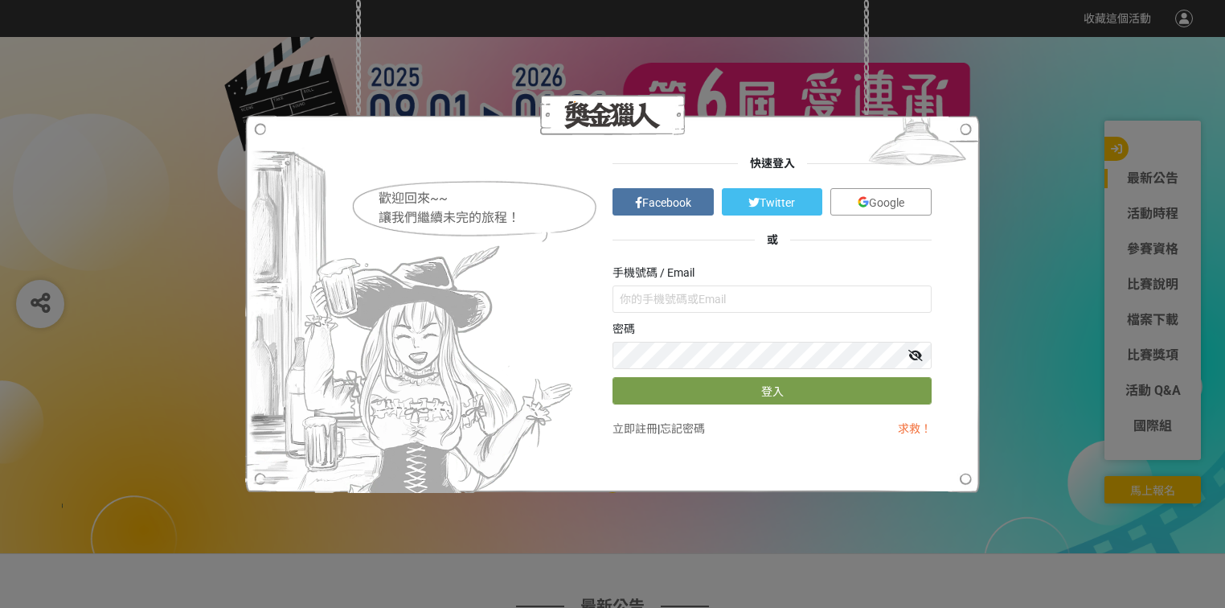
click at [879, 199] on span "Google" at bounding box center [886, 202] width 35 height 13
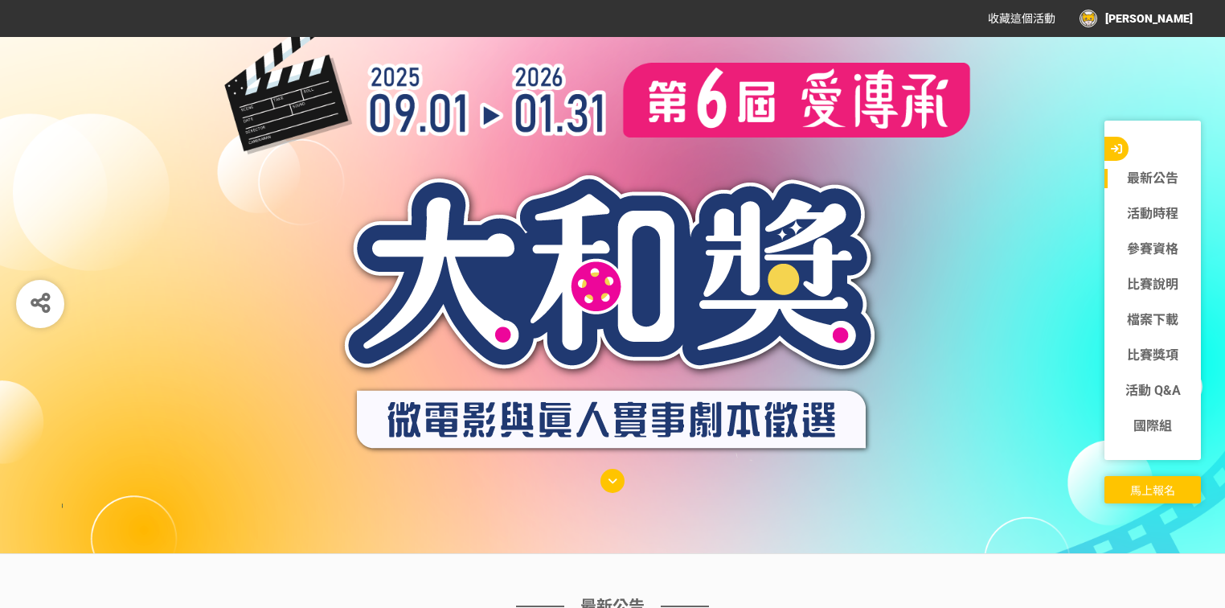
click at [1055, 14] on span "收藏這個活動" at bounding box center [1022, 18] width 68 height 13
click at [1154, 18] on div "張婕誼" at bounding box center [1135, 19] width 113 height 18
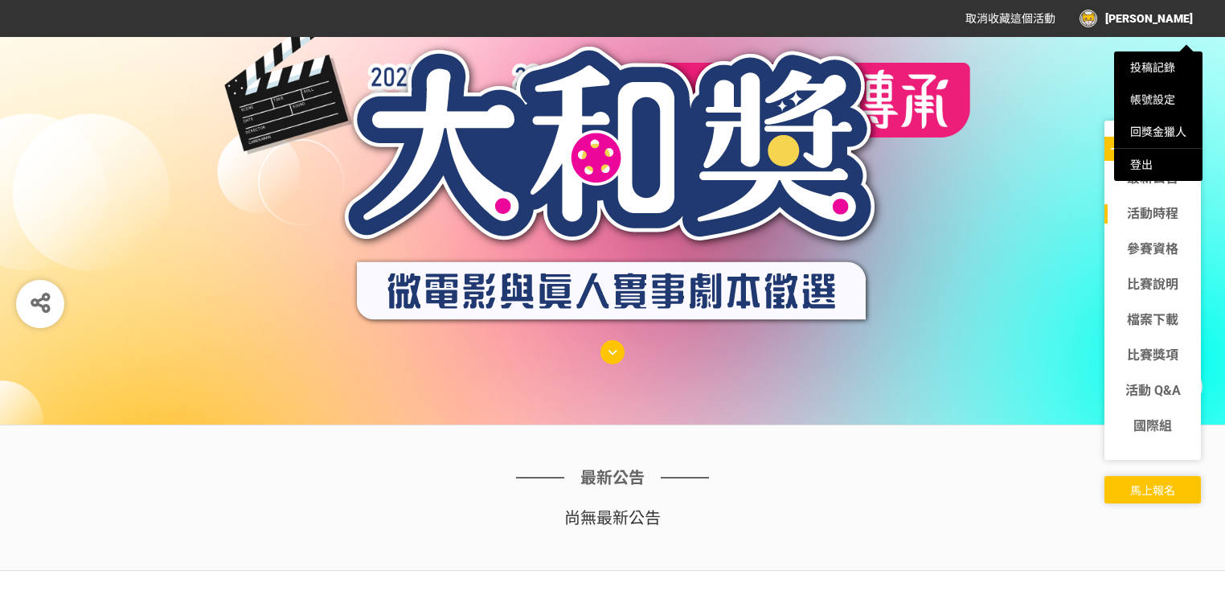
scroll to position [579, 0]
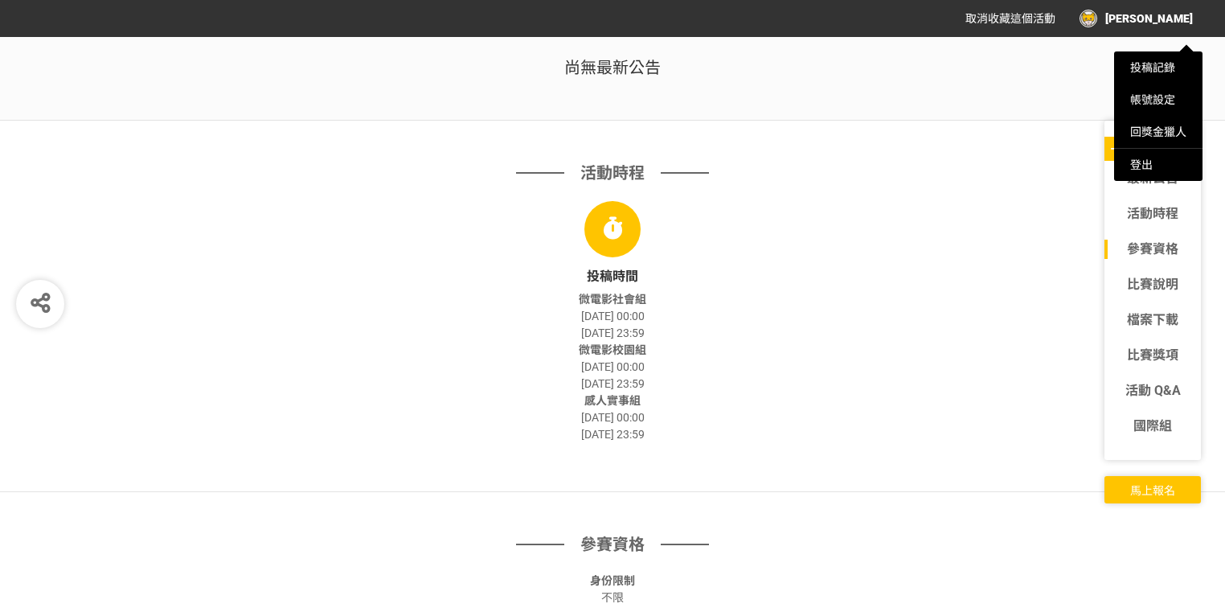
click at [778, 325] on div at bounding box center [612, 304] width 1225 height 608
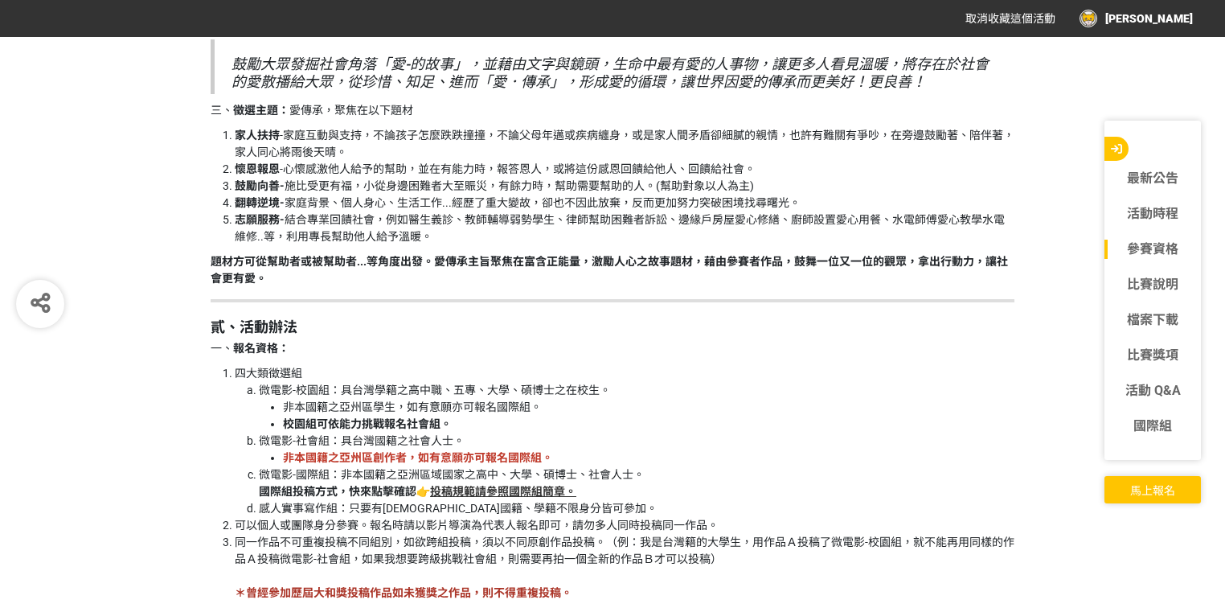
scroll to position [2057, 0]
click at [262, 131] on strong "家人扶持" at bounding box center [257, 135] width 45 height 13
click at [385, 159] on li "家人扶持 -家庭互動與支持，不論孩子怎麼跌跌撞撞，不論父母年邁或疾病纏身，或是家人間矛盾卻細膩的親情，也許有難關有爭吵，在旁邊鼓勵著、陪伴著，家人同心將雨後天…" at bounding box center [625, 145] width 780 height 34
